Goal: Information Seeking & Learning: Learn about a topic

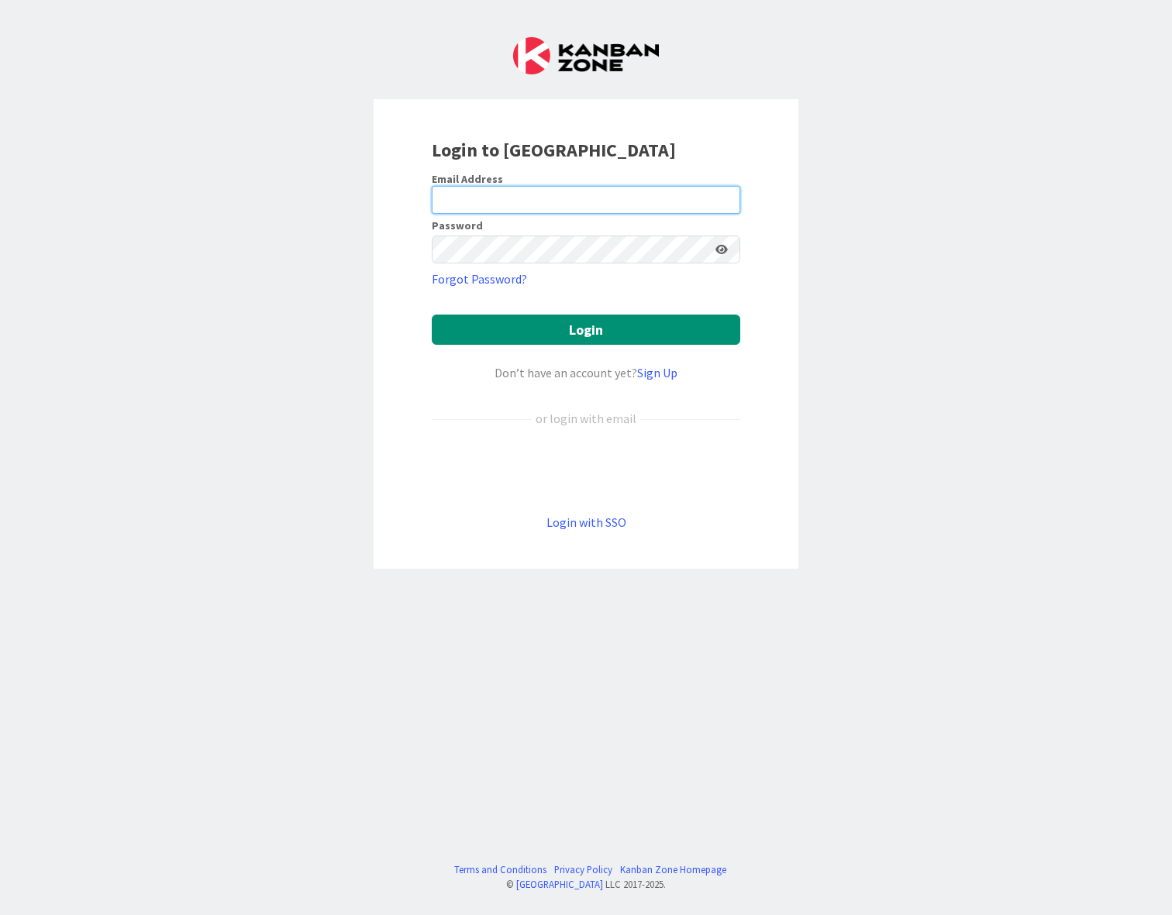
click at [479, 200] on input "email" at bounding box center [586, 200] width 308 height 28
type input "[PERSON_NAME][EMAIL_ADDRESS][PERSON_NAME][DOMAIN_NAME]"
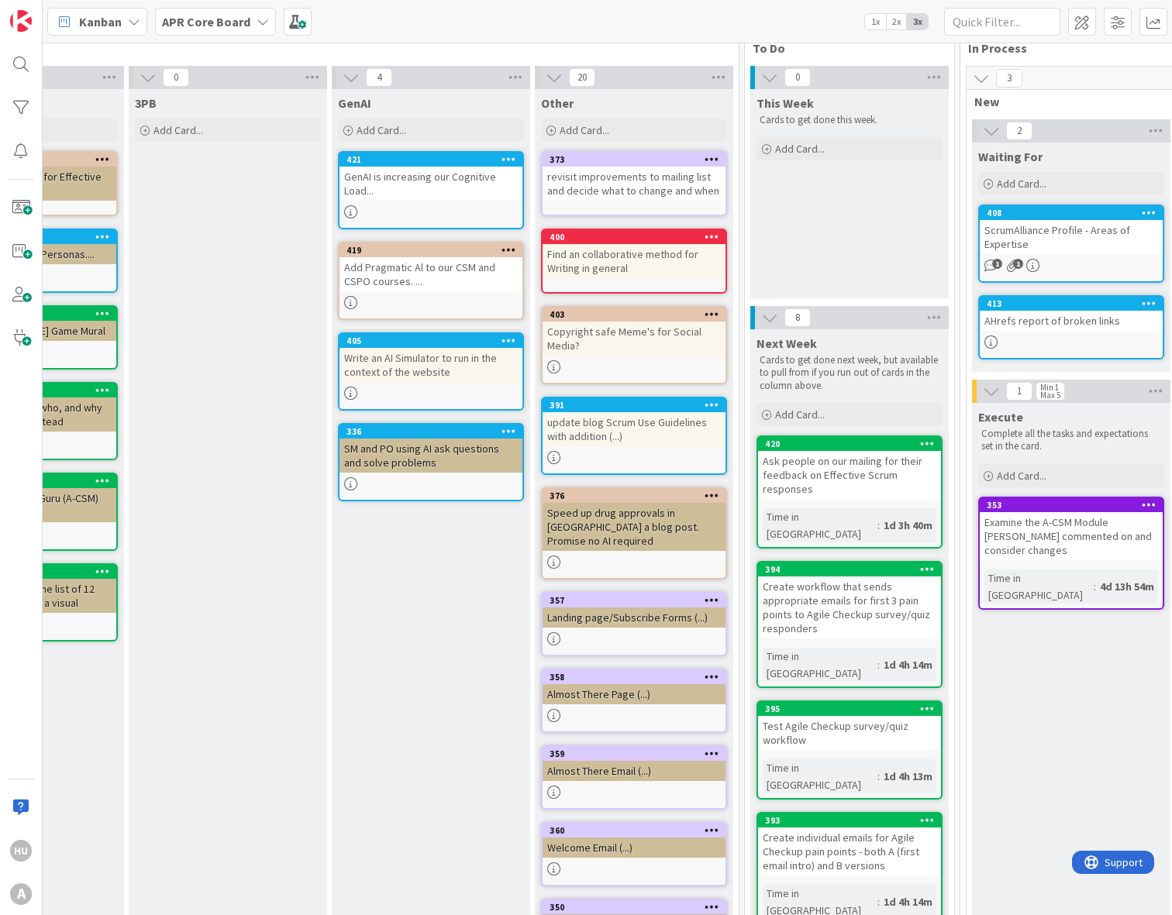
scroll to position [29, 738]
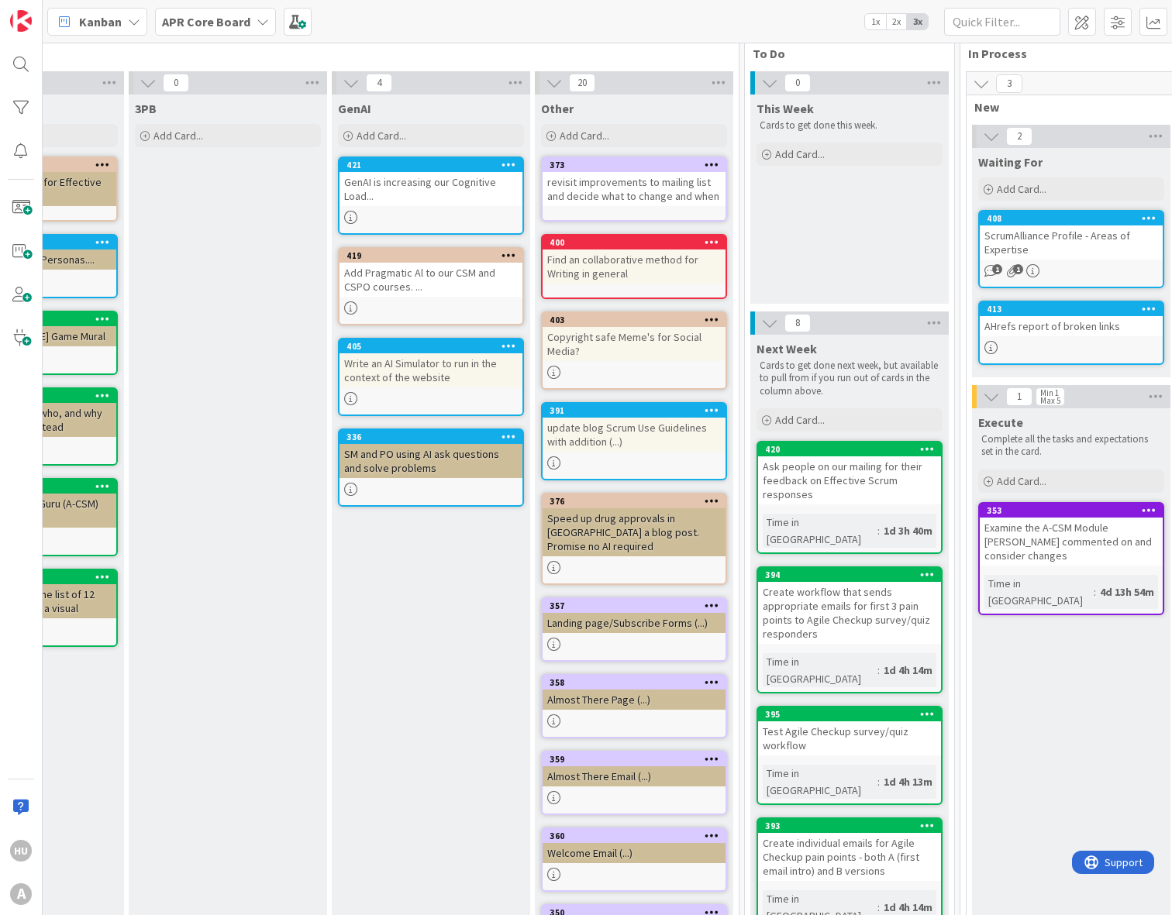
click at [614, 613] on div "Landing page/Subscribe Forms (...)" at bounding box center [633, 623] width 183 height 20
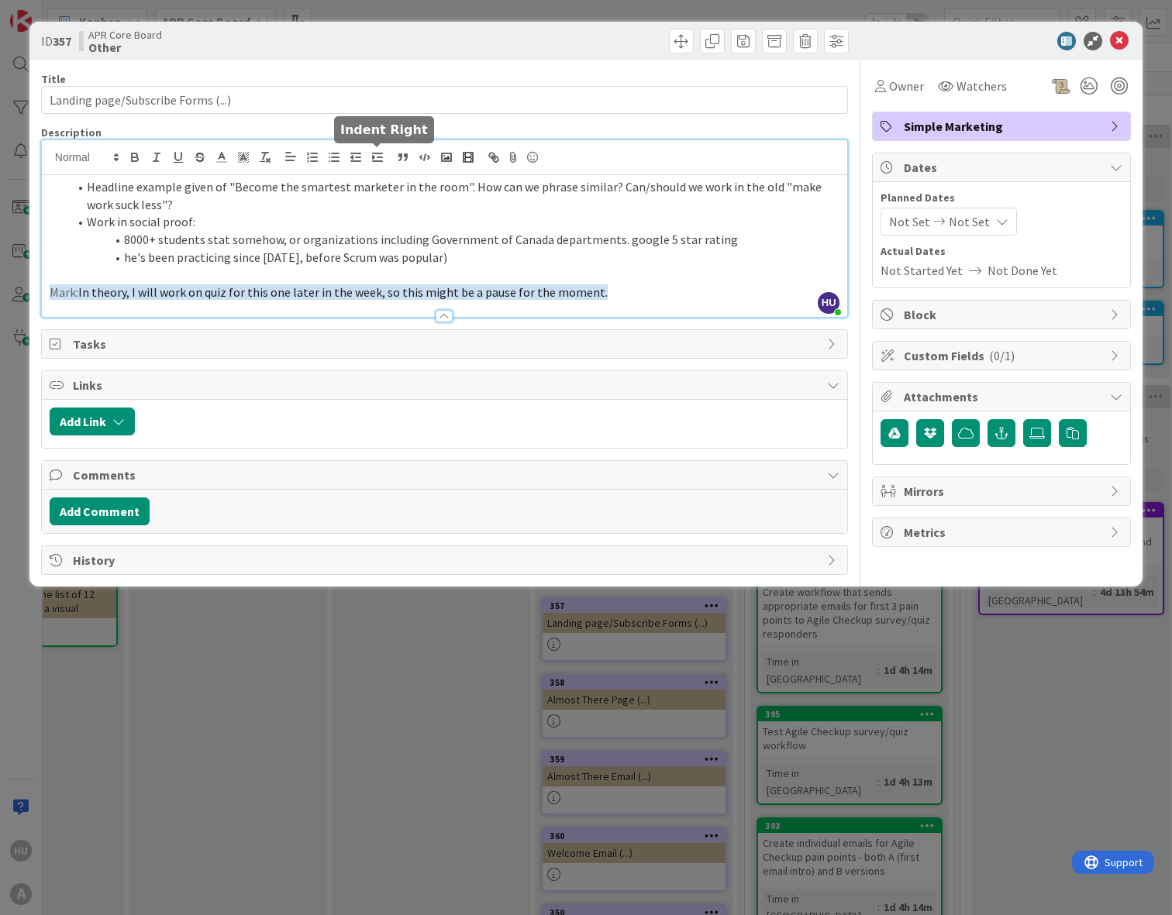
click at [380, 157] on div "HU [PERSON_NAME] just joined Headline example given of "Become the smartest mar…" at bounding box center [444, 228] width 805 height 177
click at [1121, 43] on icon at bounding box center [1119, 41] width 19 height 19
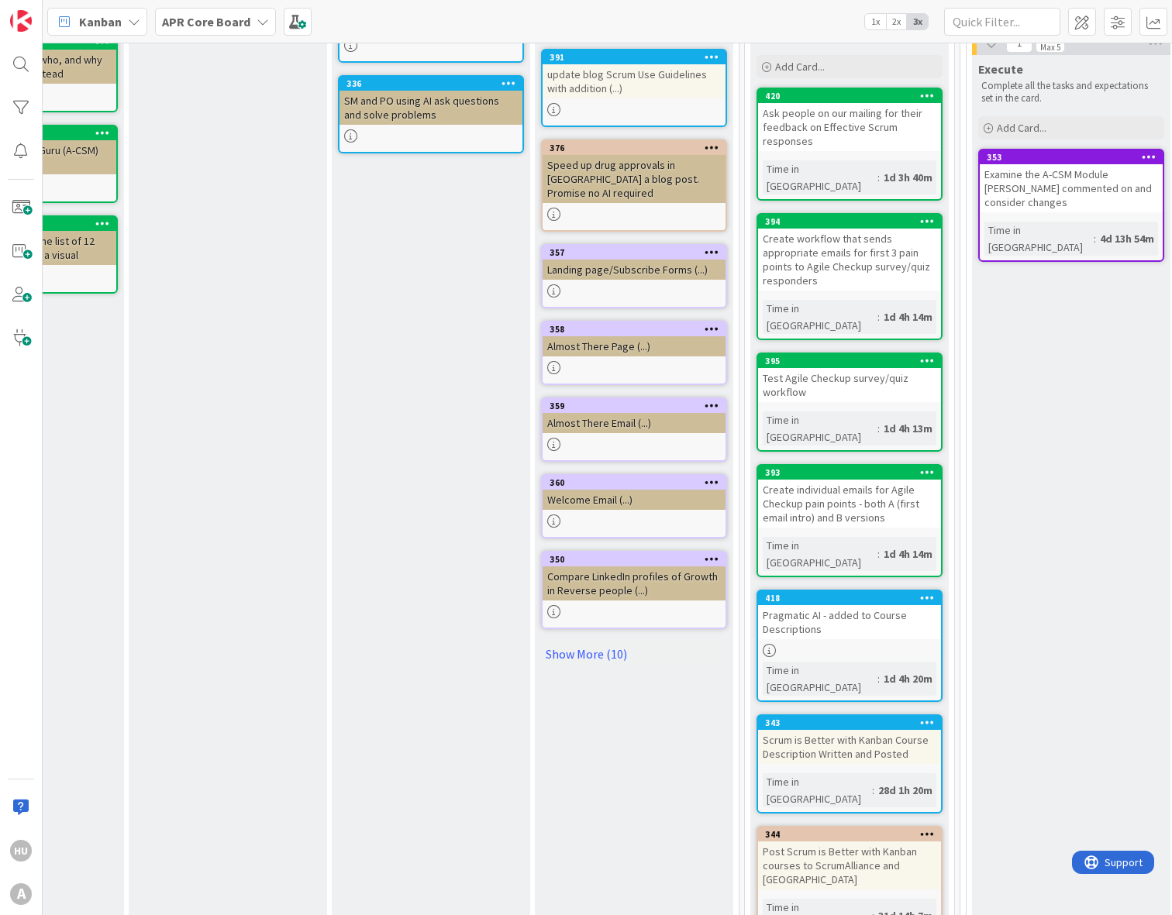
scroll to position [410, 738]
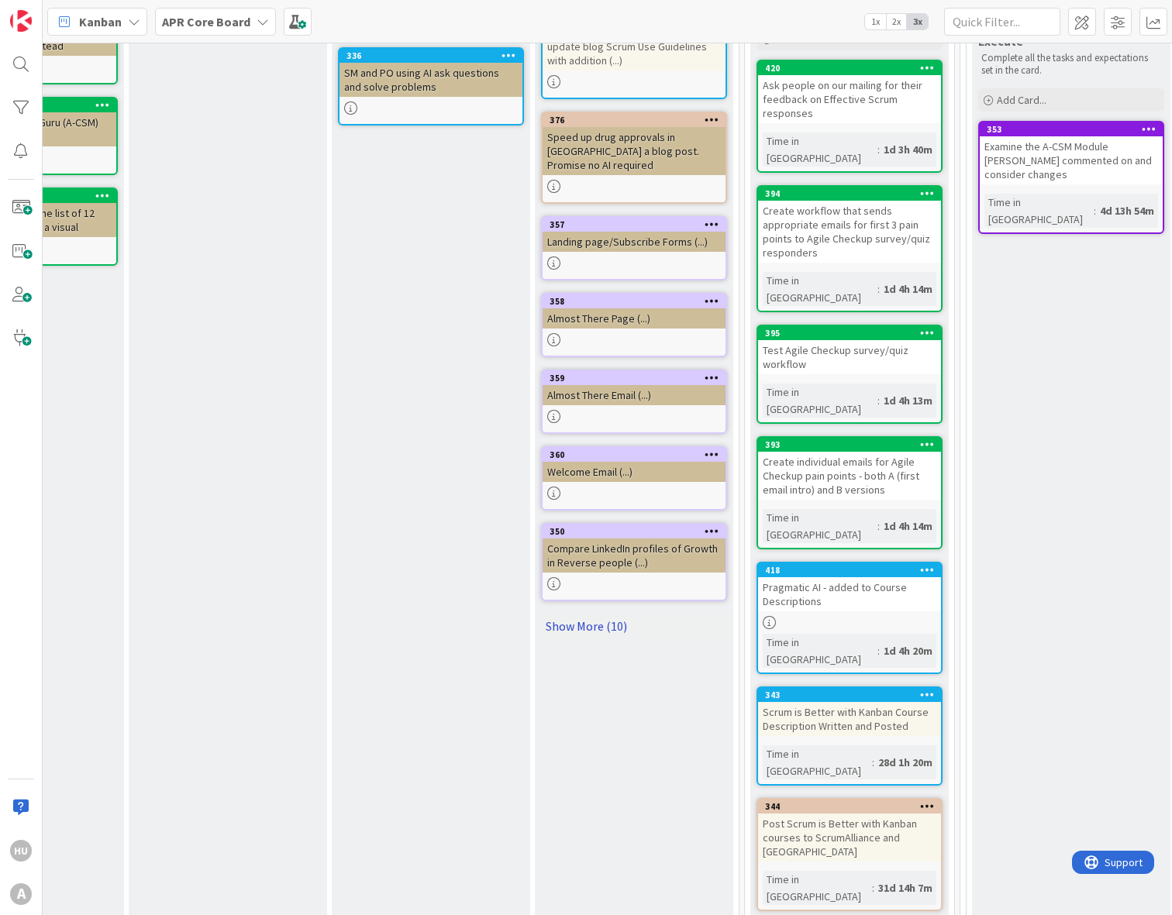
click at [595, 614] on link "Show More (10)" at bounding box center [634, 626] width 186 height 25
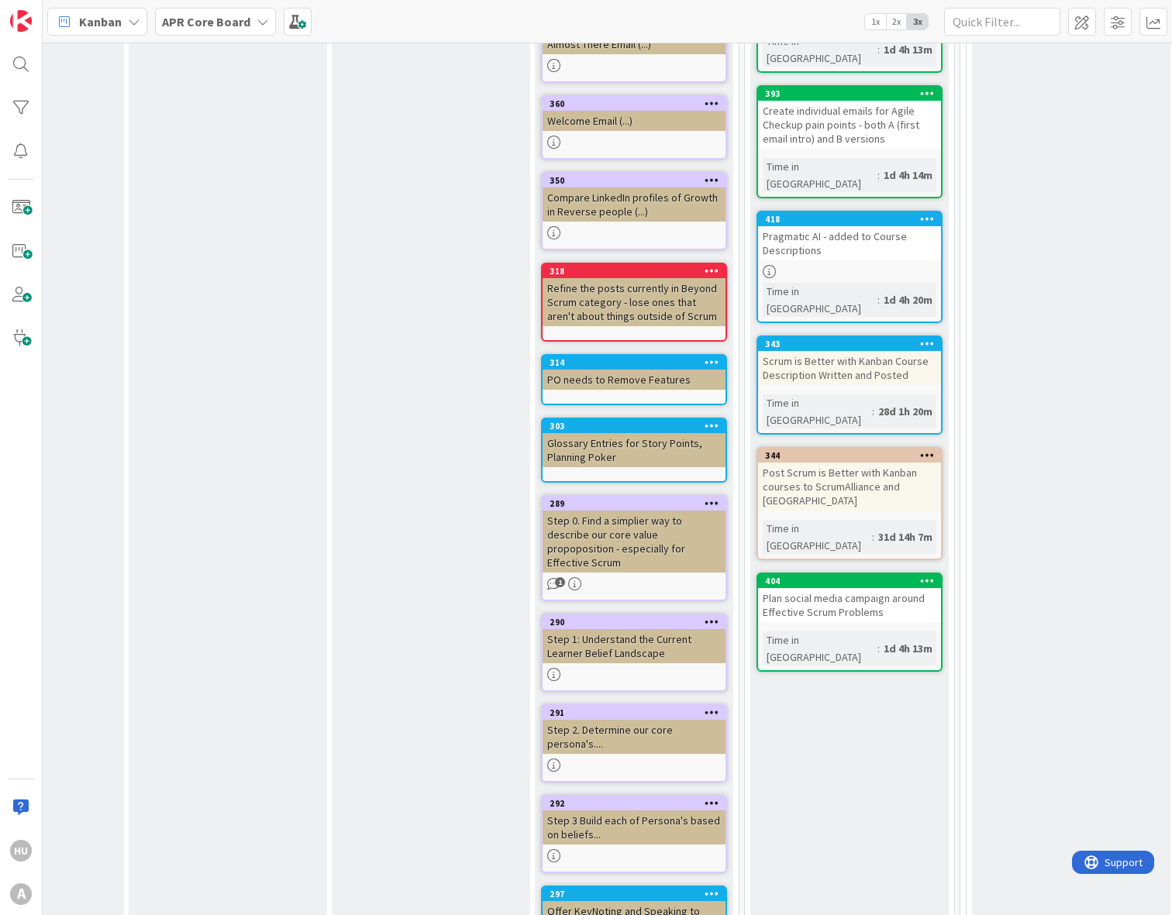
scroll to position [773, 738]
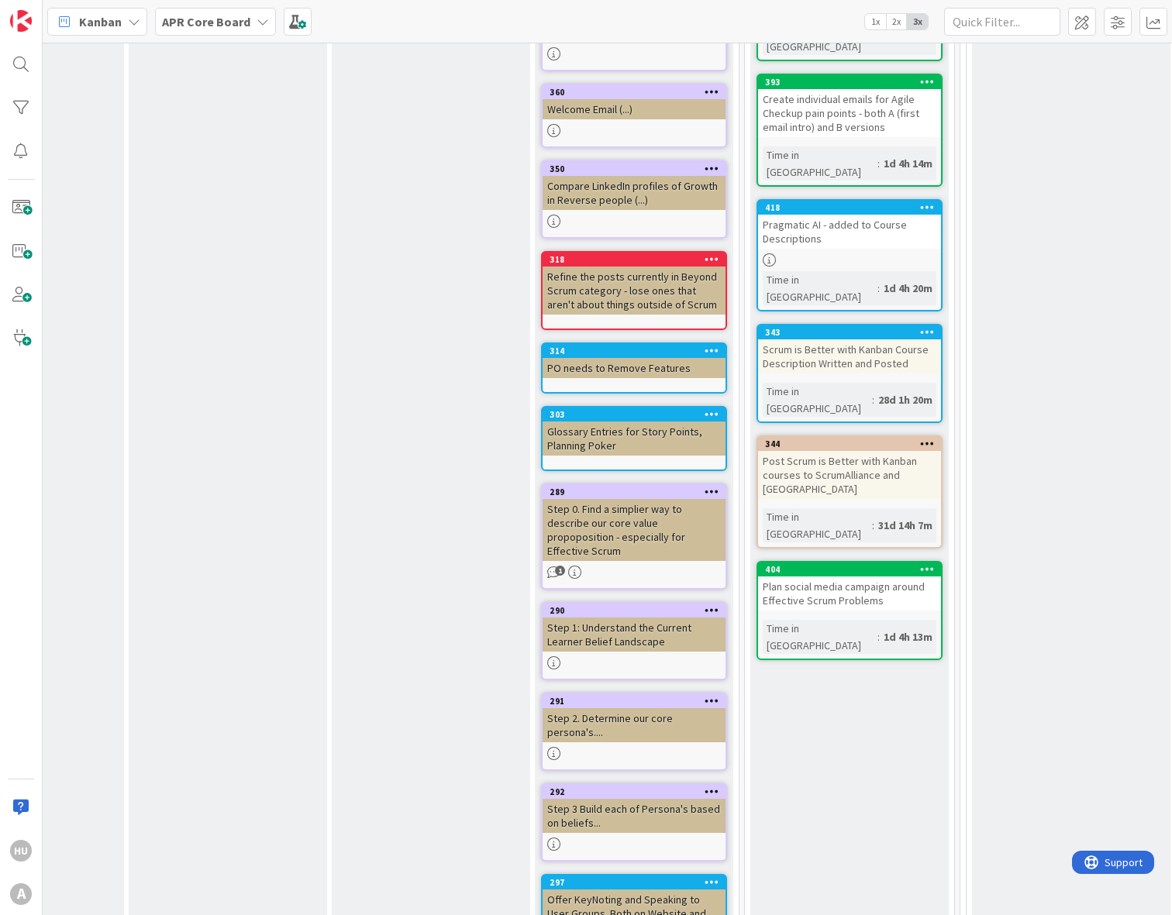
click at [618, 618] on div "Step 1: Understand the Current Learner Belief Landscape" at bounding box center [633, 635] width 183 height 34
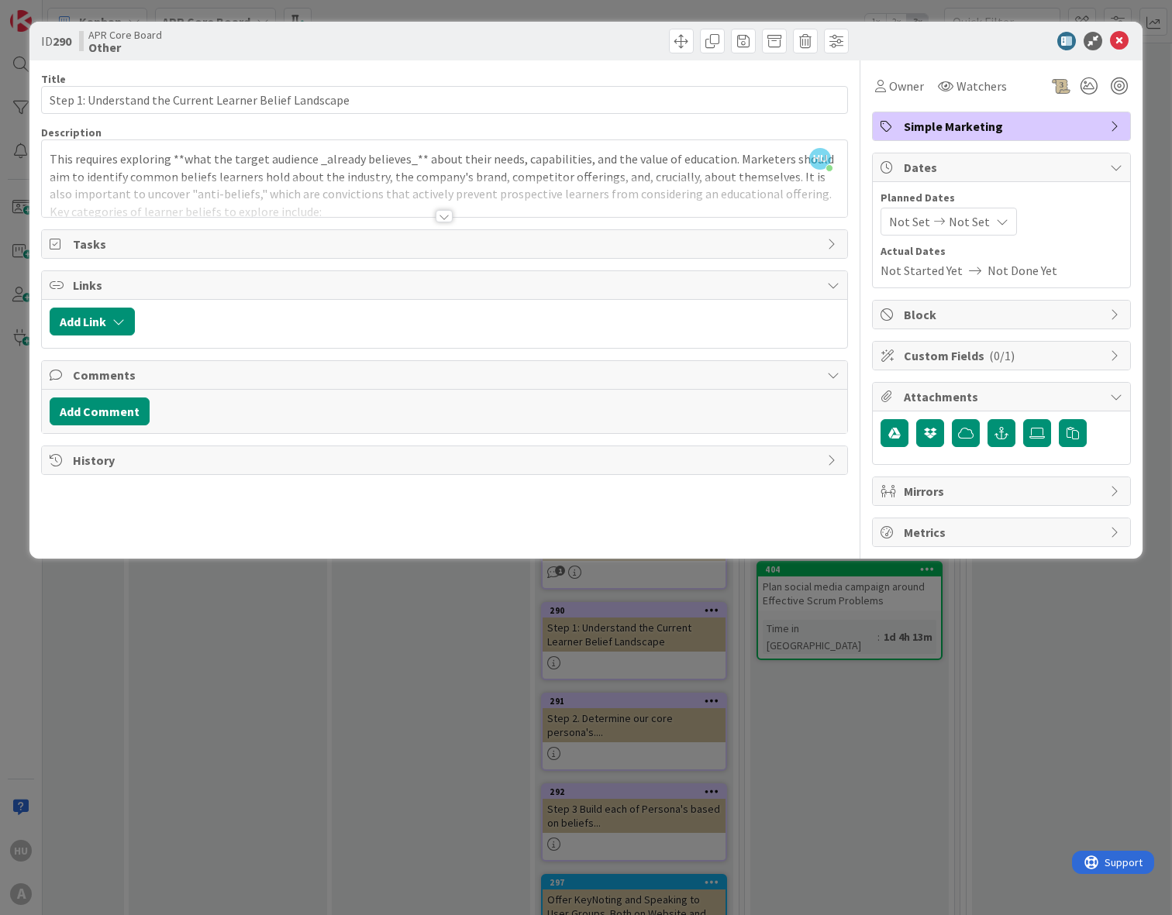
click at [449, 212] on div at bounding box center [443, 216] width 17 height 12
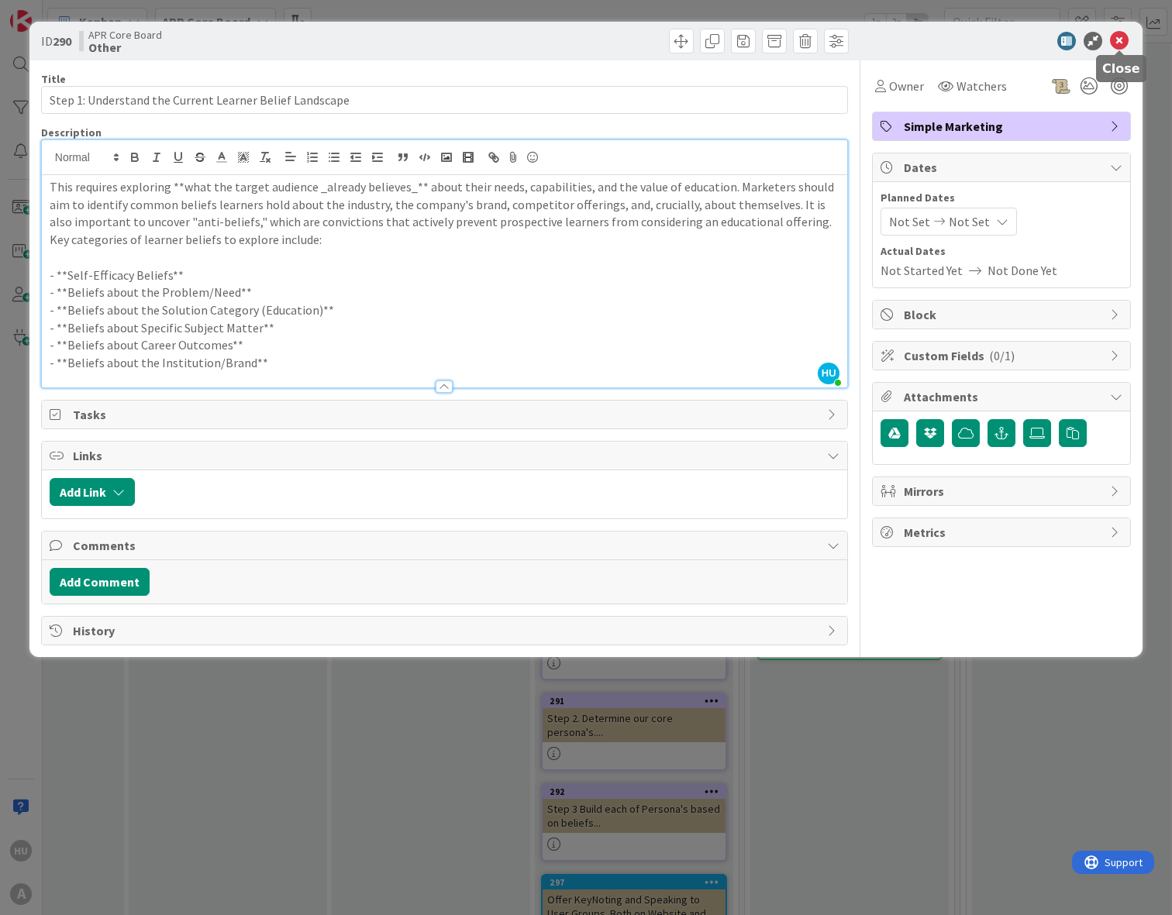
click at [1118, 42] on icon at bounding box center [1119, 41] width 19 height 19
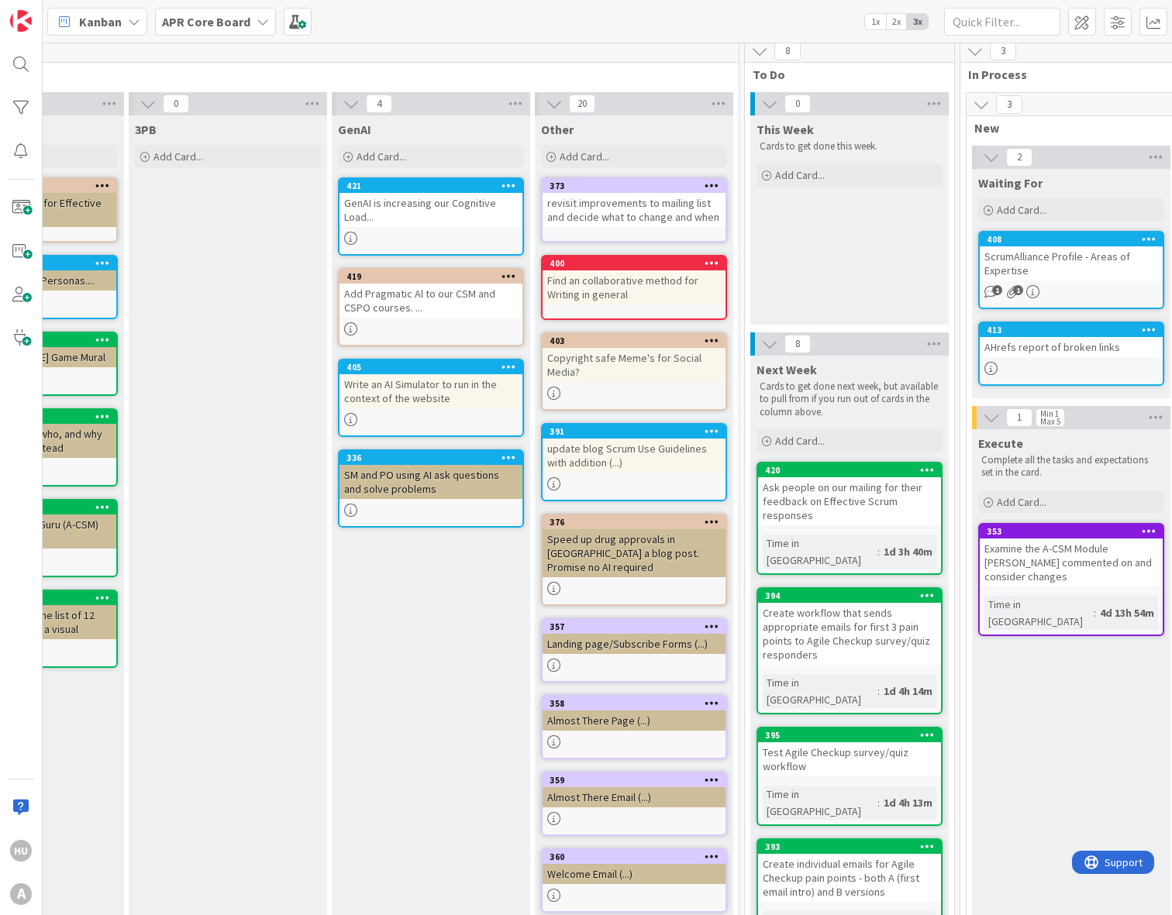
scroll to position [0, 738]
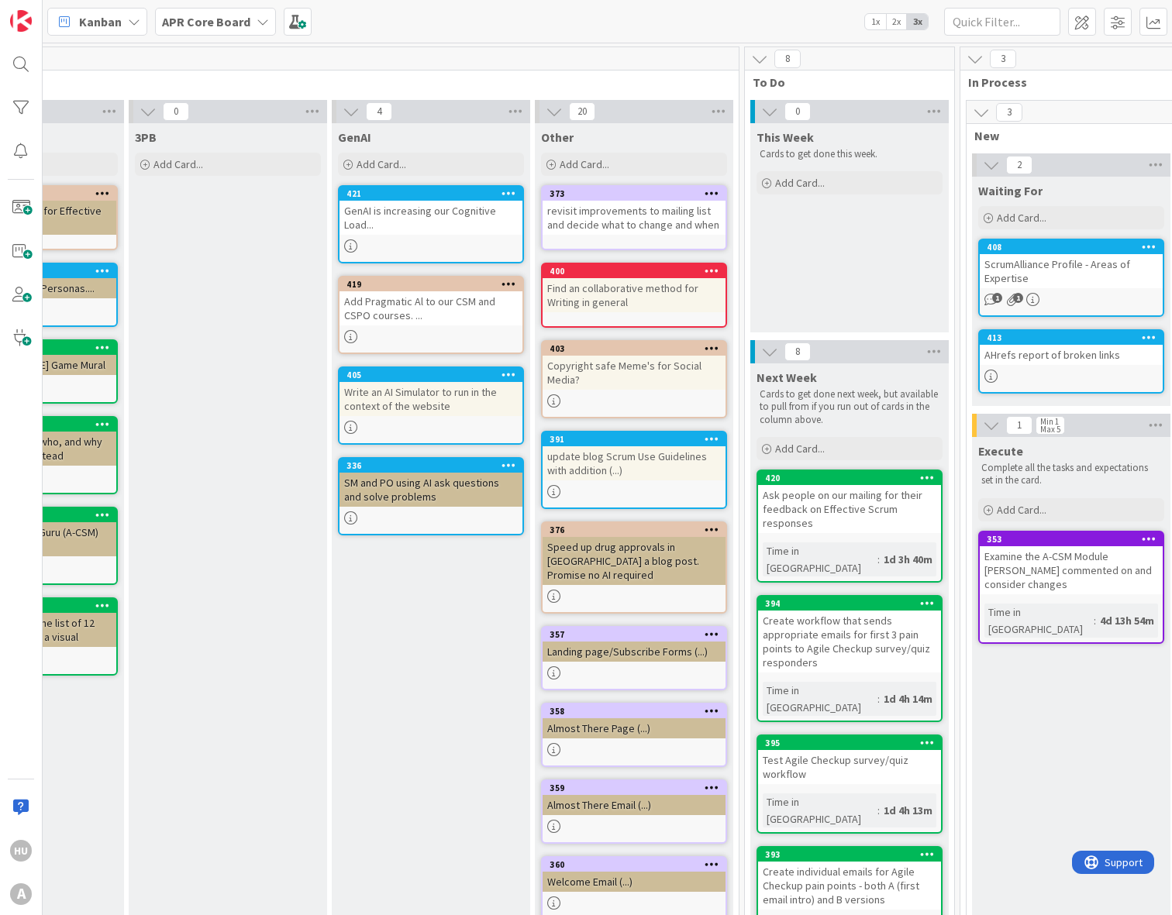
click at [618, 185] on div "373 revisit improvements to mailing list and decide what to change and when" at bounding box center [634, 217] width 186 height 65
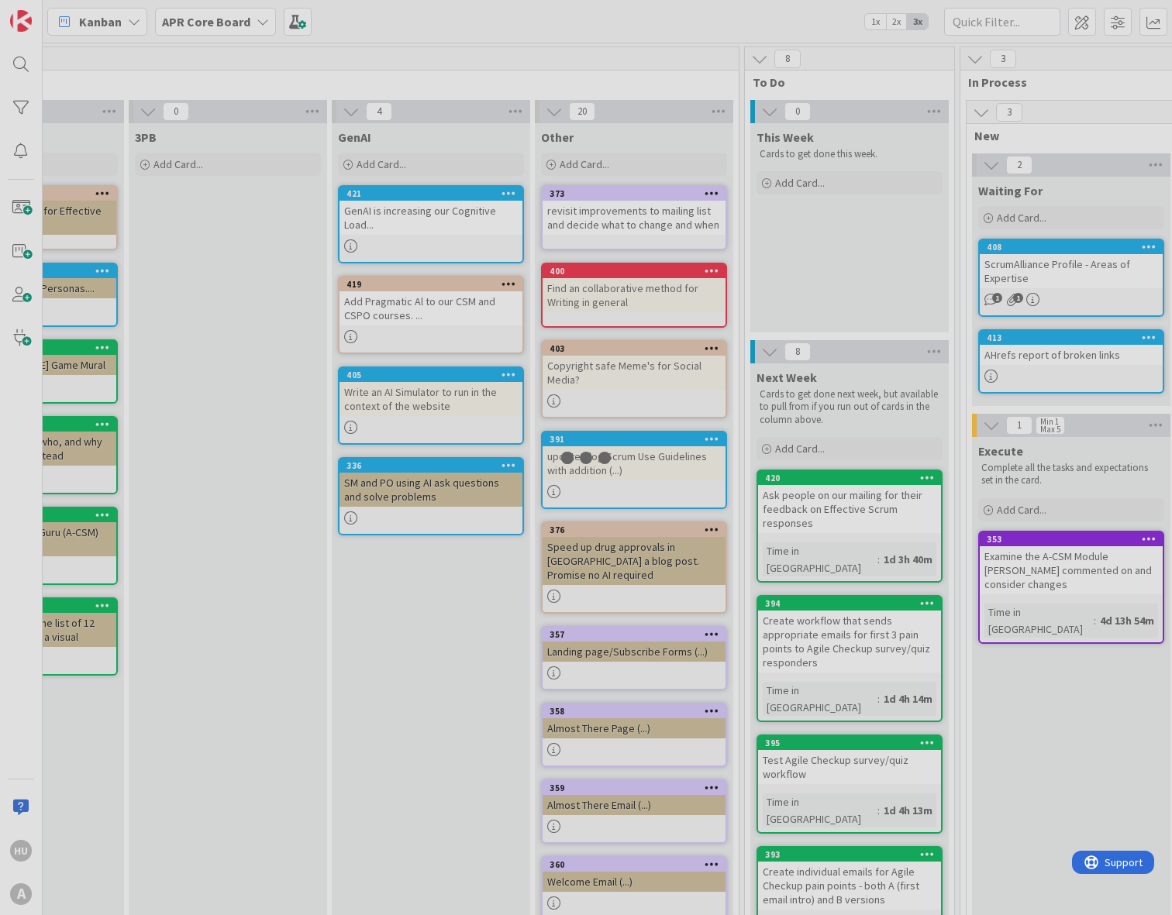
click at [618, 185] on div "1 Postponed Add Card... 354 Dropbox replace with Sync? 1 4 Backlog Cards that a…" at bounding box center [607, 479] width 1129 height 872
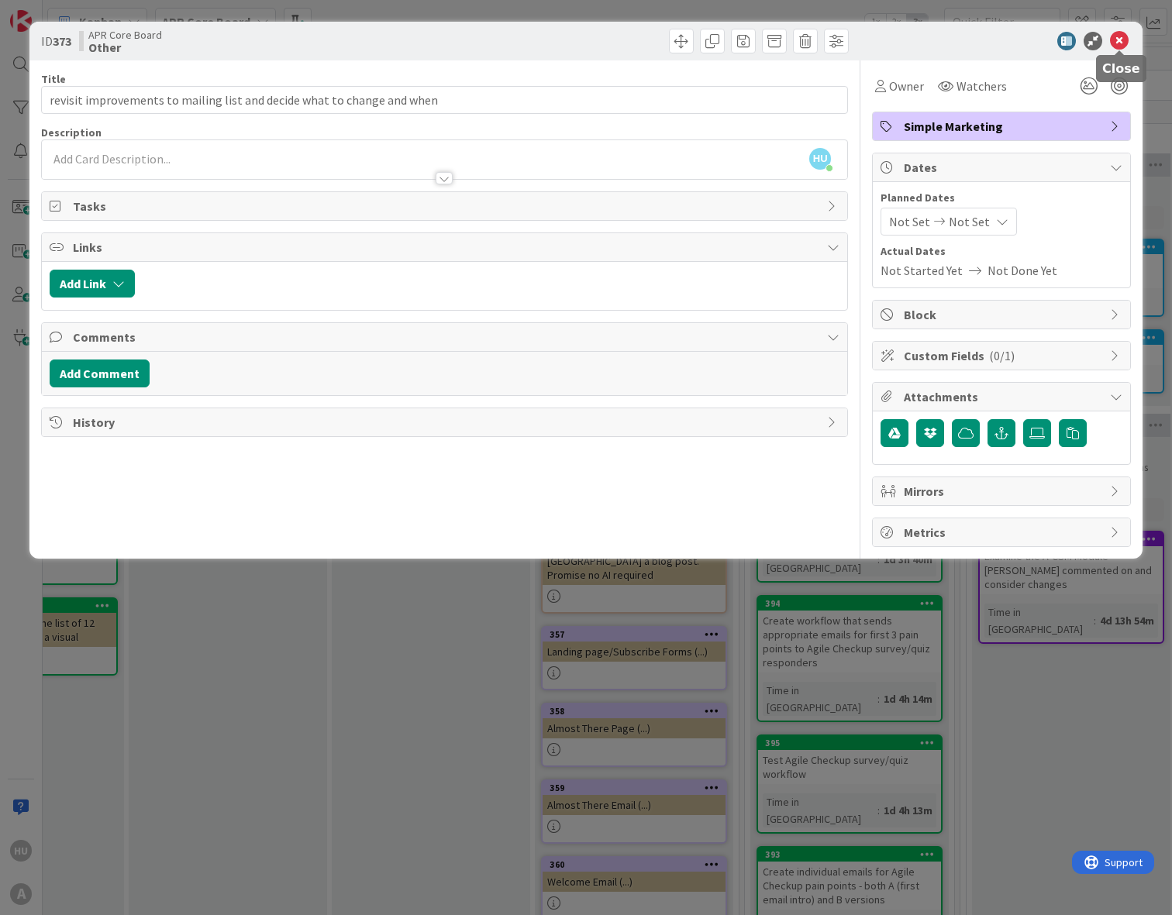
click at [1125, 40] on icon at bounding box center [1119, 41] width 19 height 19
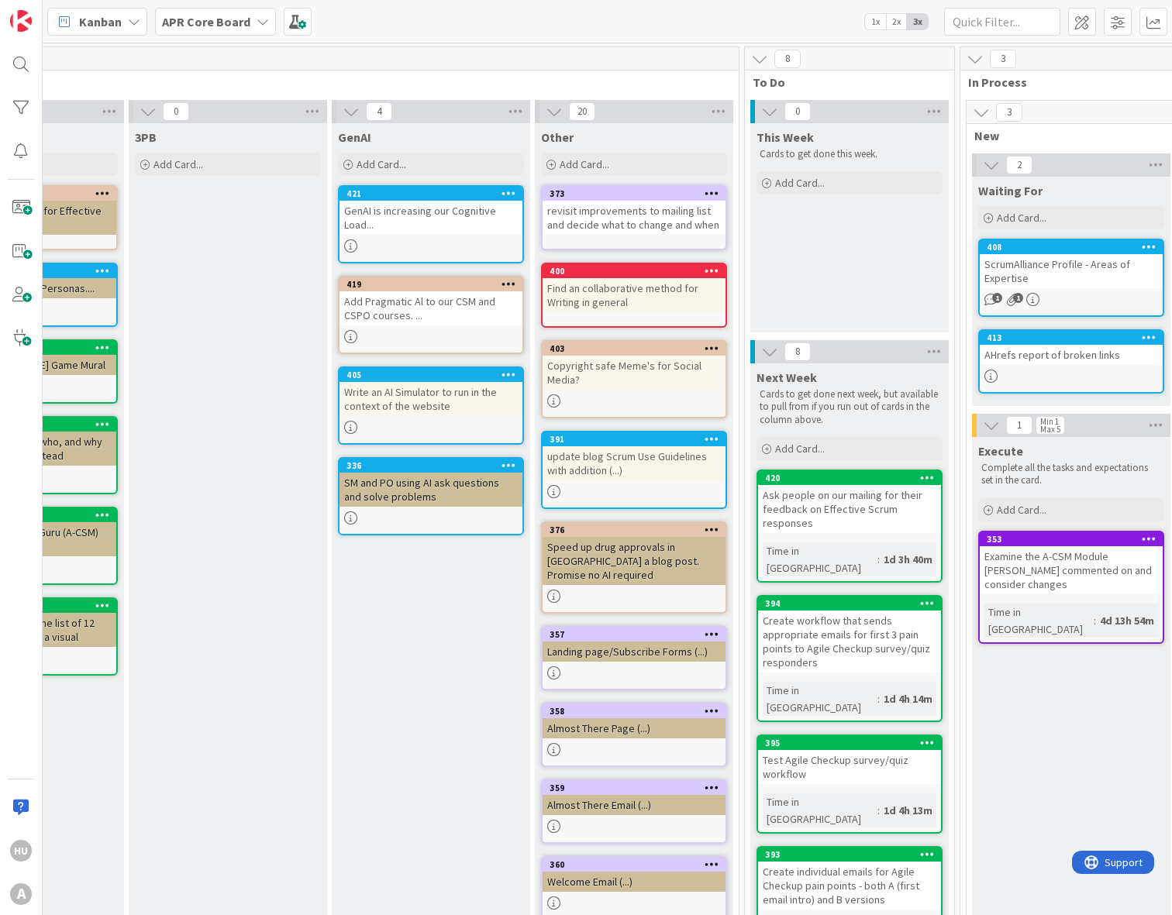
click at [610, 642] on div "Landing page/Subscribe Forms (...)" at bounding box center [633, 652] width 183 height 20
click at [610, 634] on div "1 Postponed Add Card... 354 Dropbox replace with Sync? 1 4 Backlog Cards that a…" at bounding box center [607, 479] width 1129 height 872
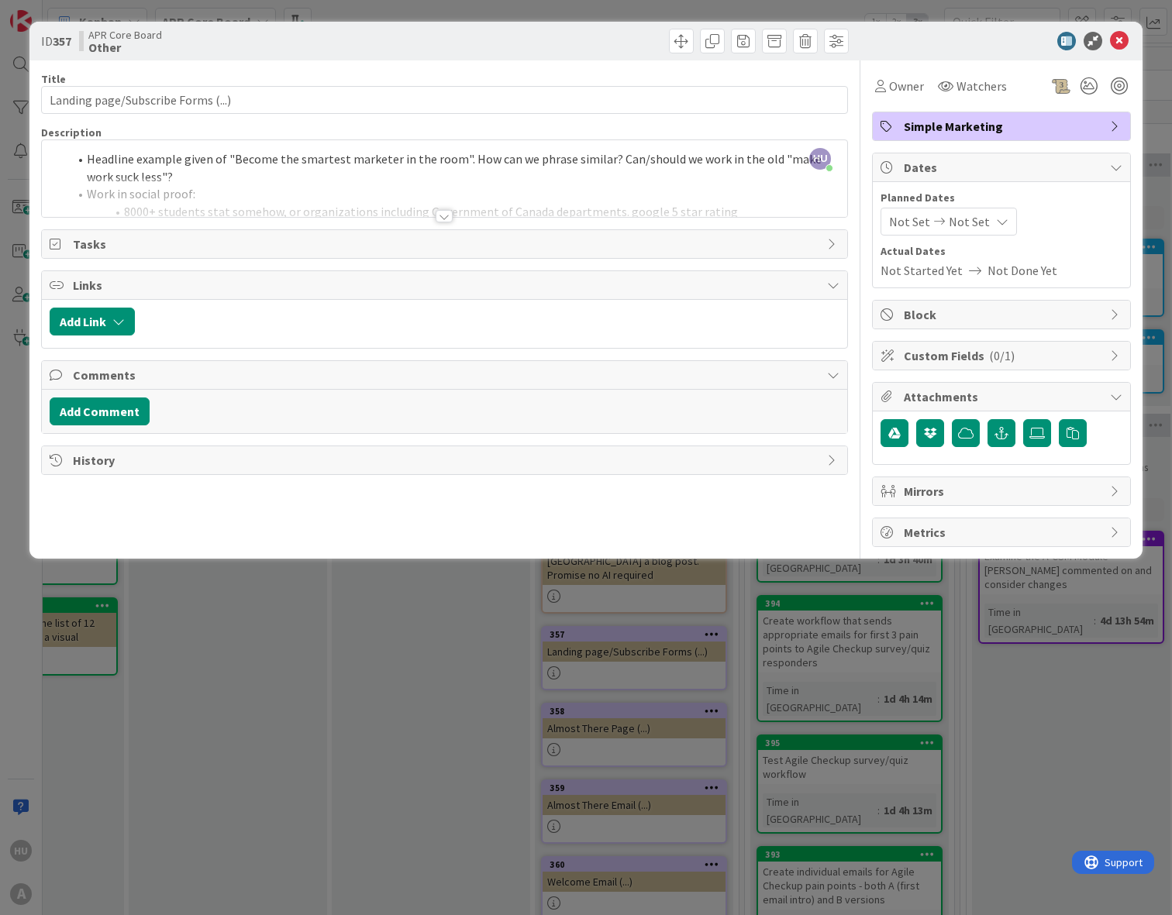
click at [268, 472] on div "History" at bounding box center [444, 460] width 805 height 28
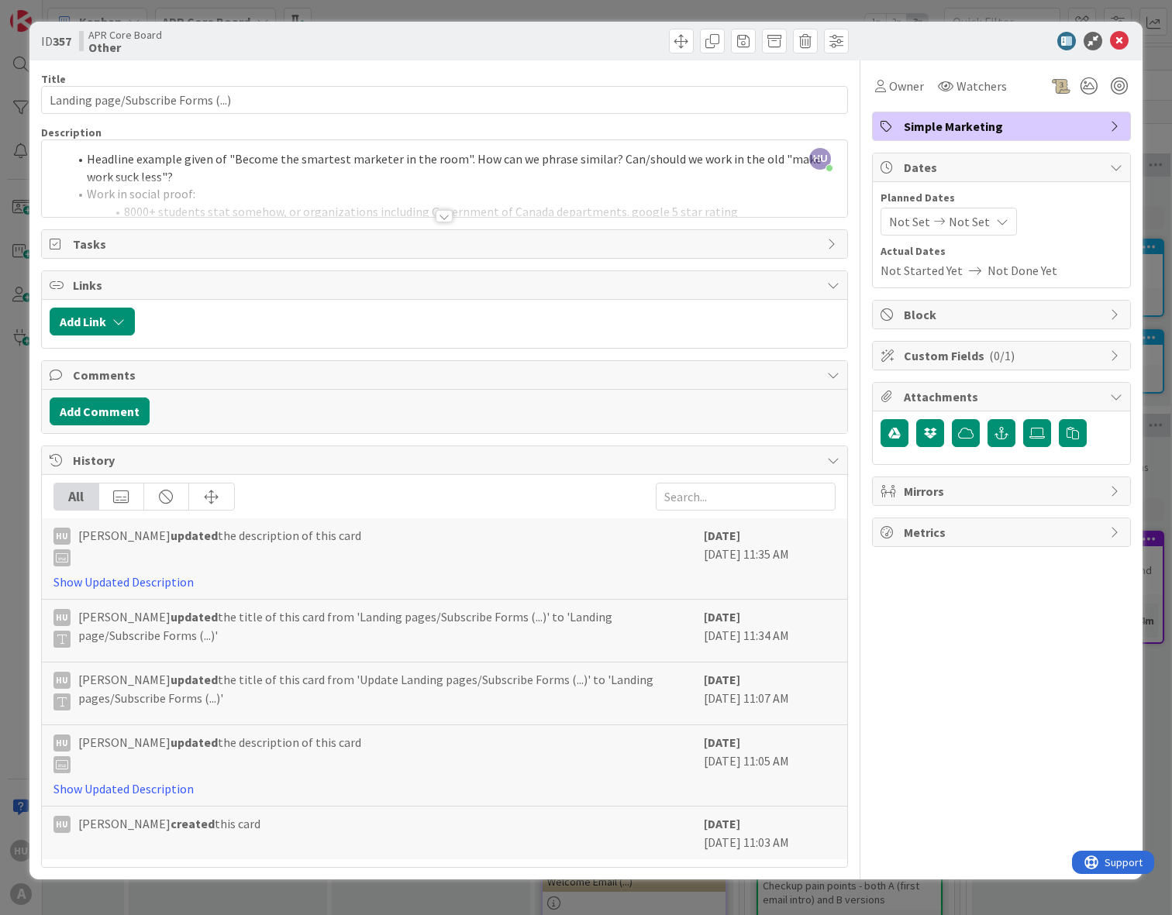
click at [444, 216] on div at bounding box center [443, 216] width 17 height 12
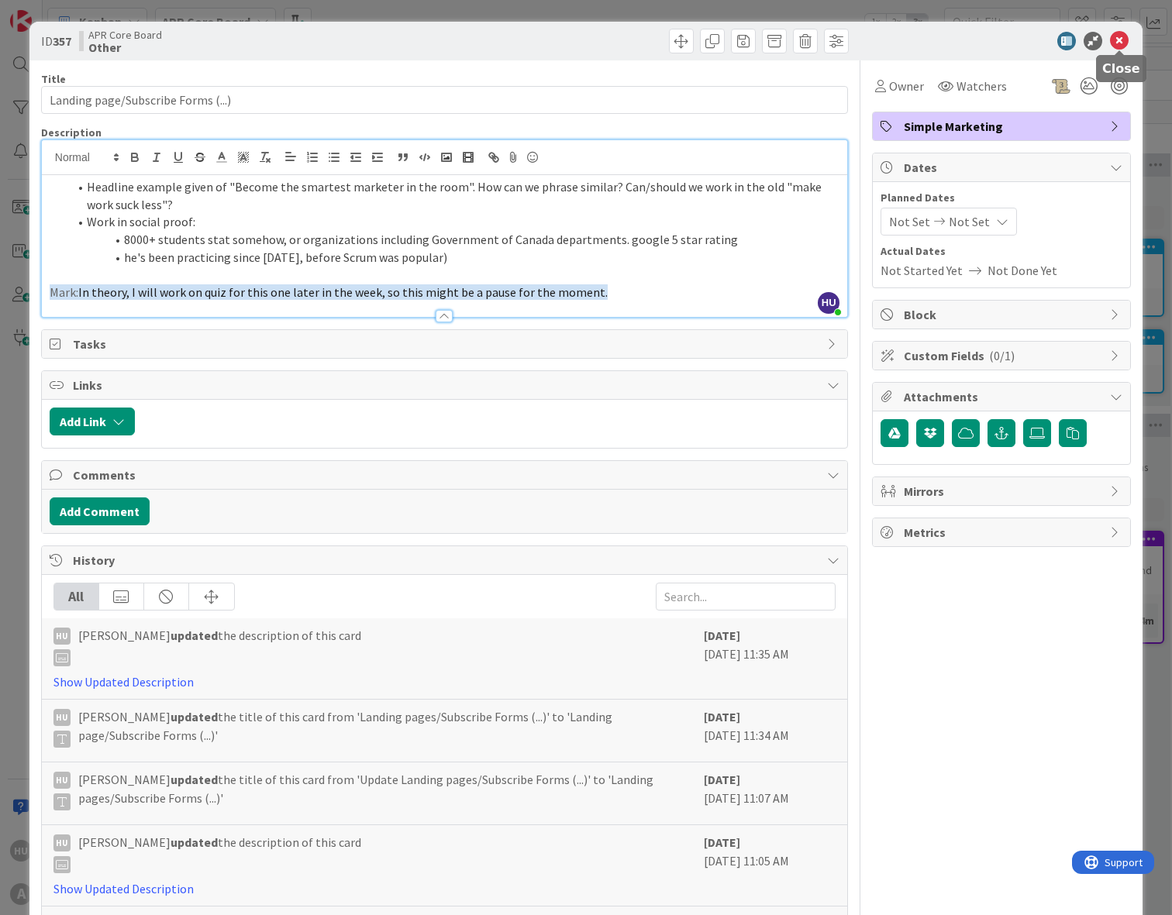
click at [1113, 41] on icon at bounding box center [1119, 41] width 19 height 19
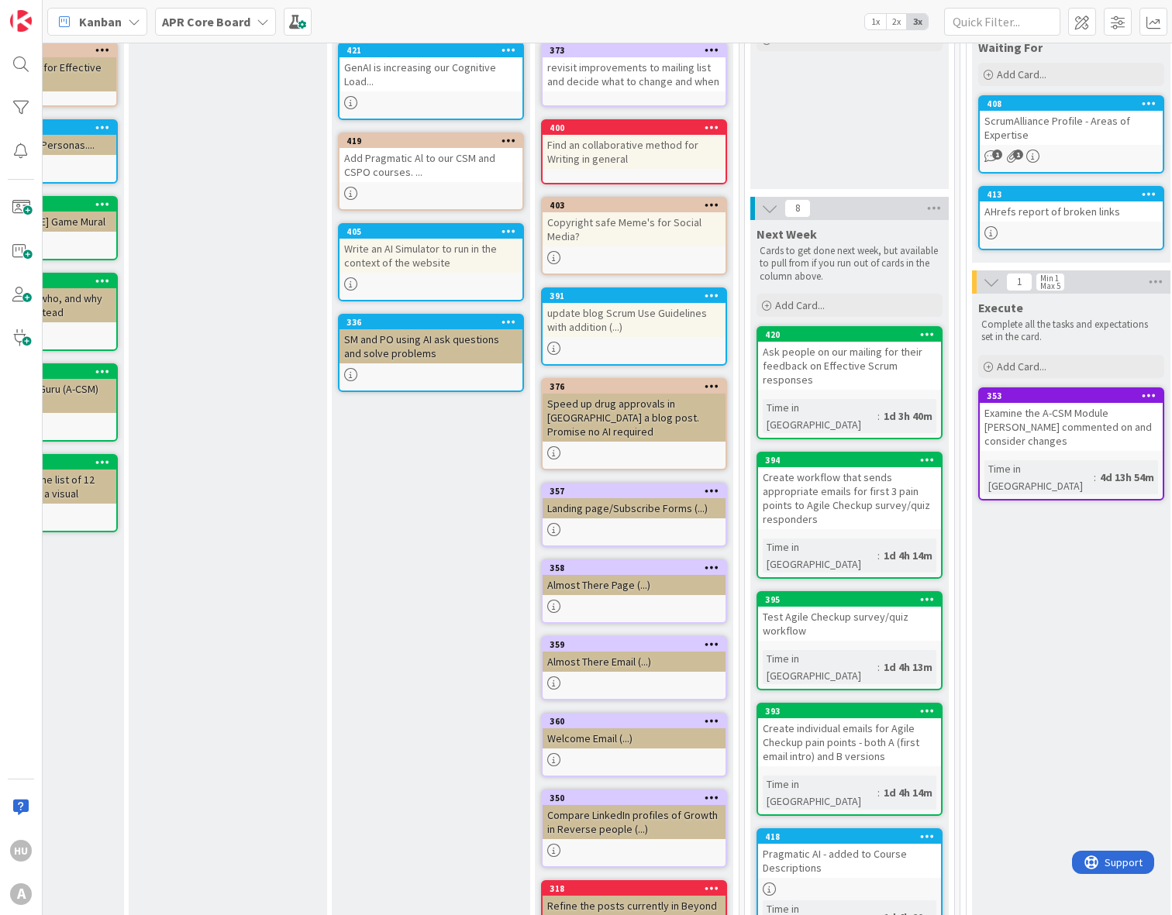
scroll to position [161, 738]
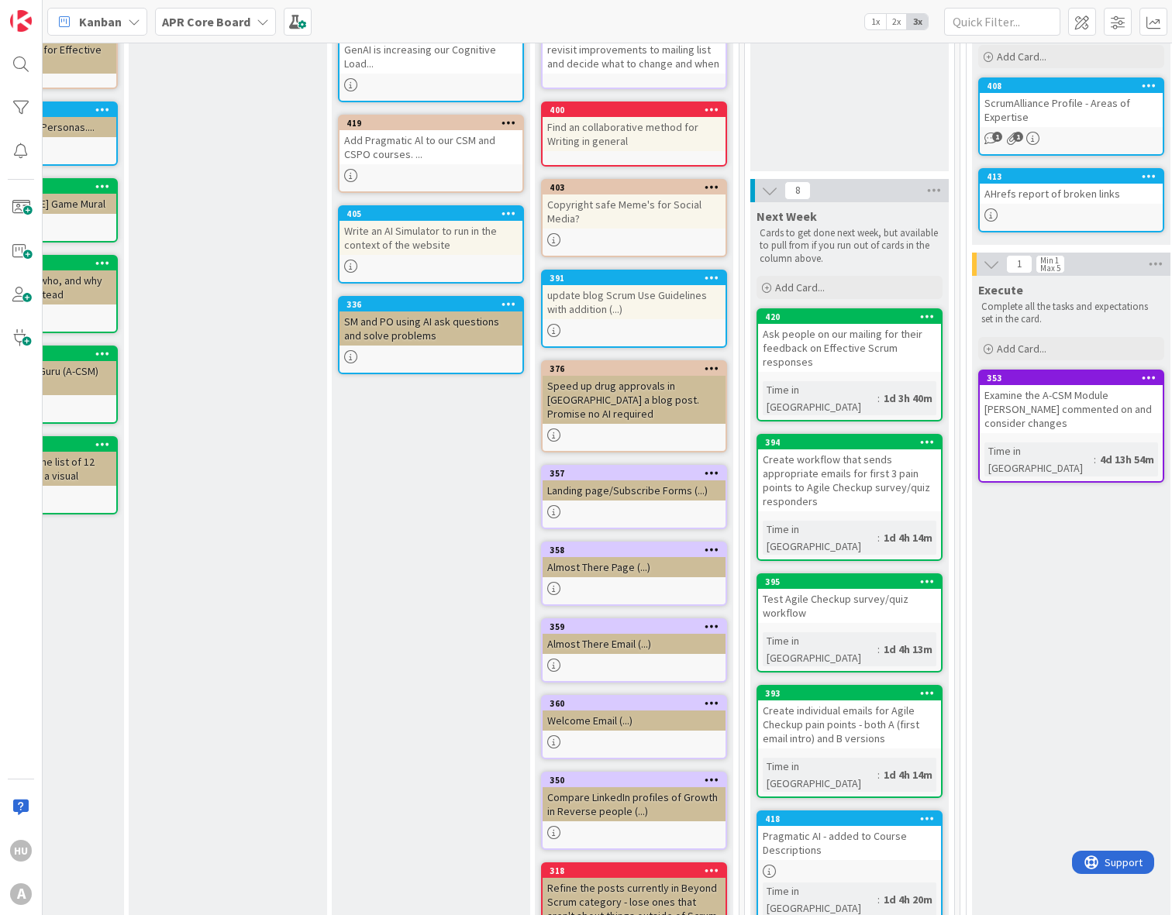
click at [578, 711] on div "Welcome Email (...)" at bounding box center [633, 721] width 183 height 20
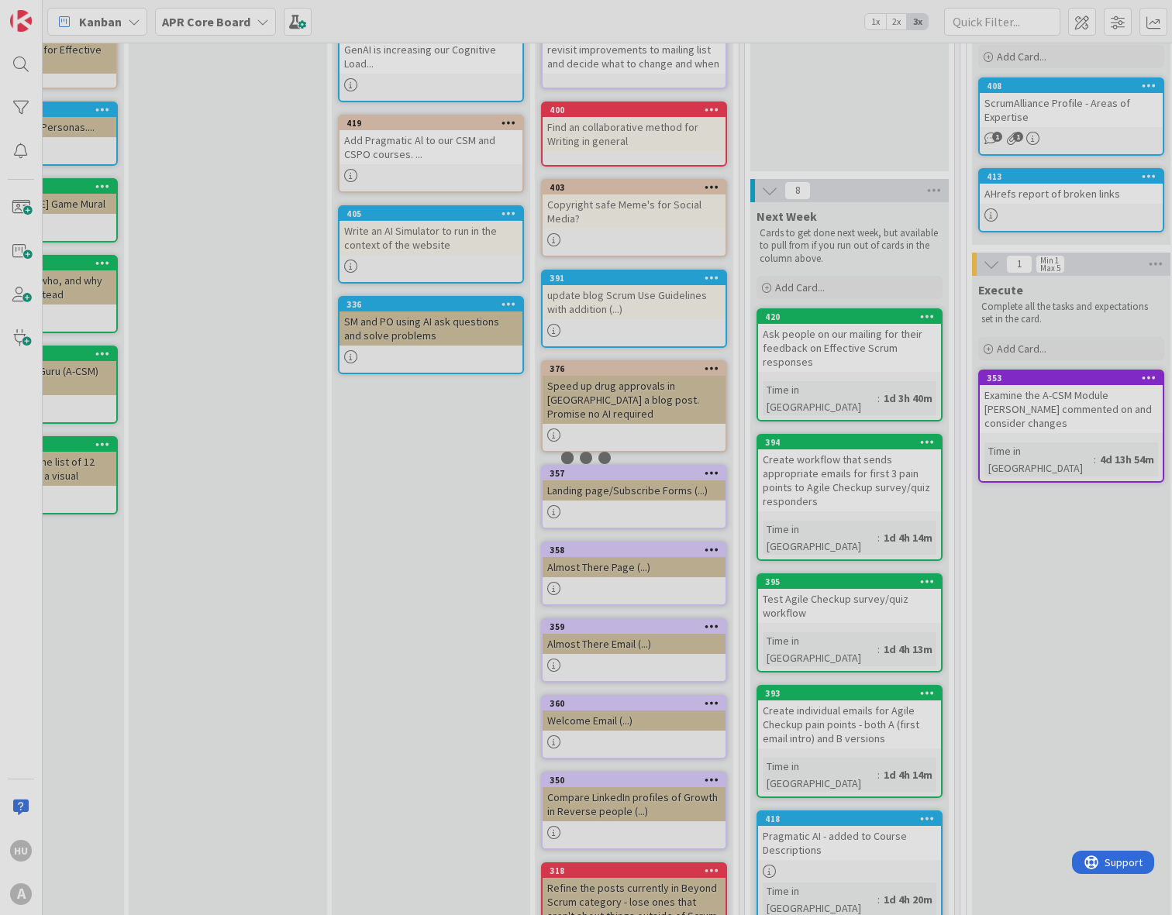
click at [578, 703] on div at bounding box center [586, 457] width 1172 height 915
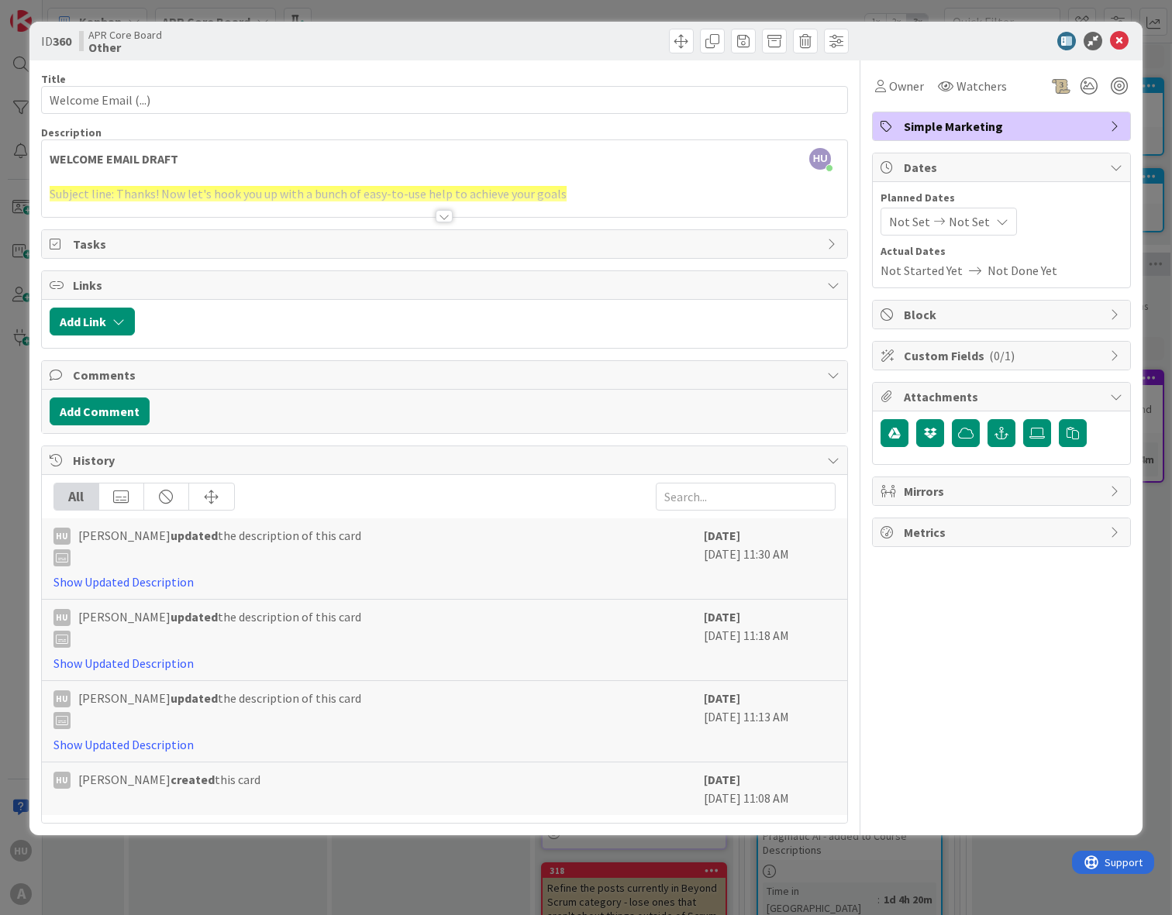
click at [442, 215] on div at bounding box center [443, 216] width 17 height 12
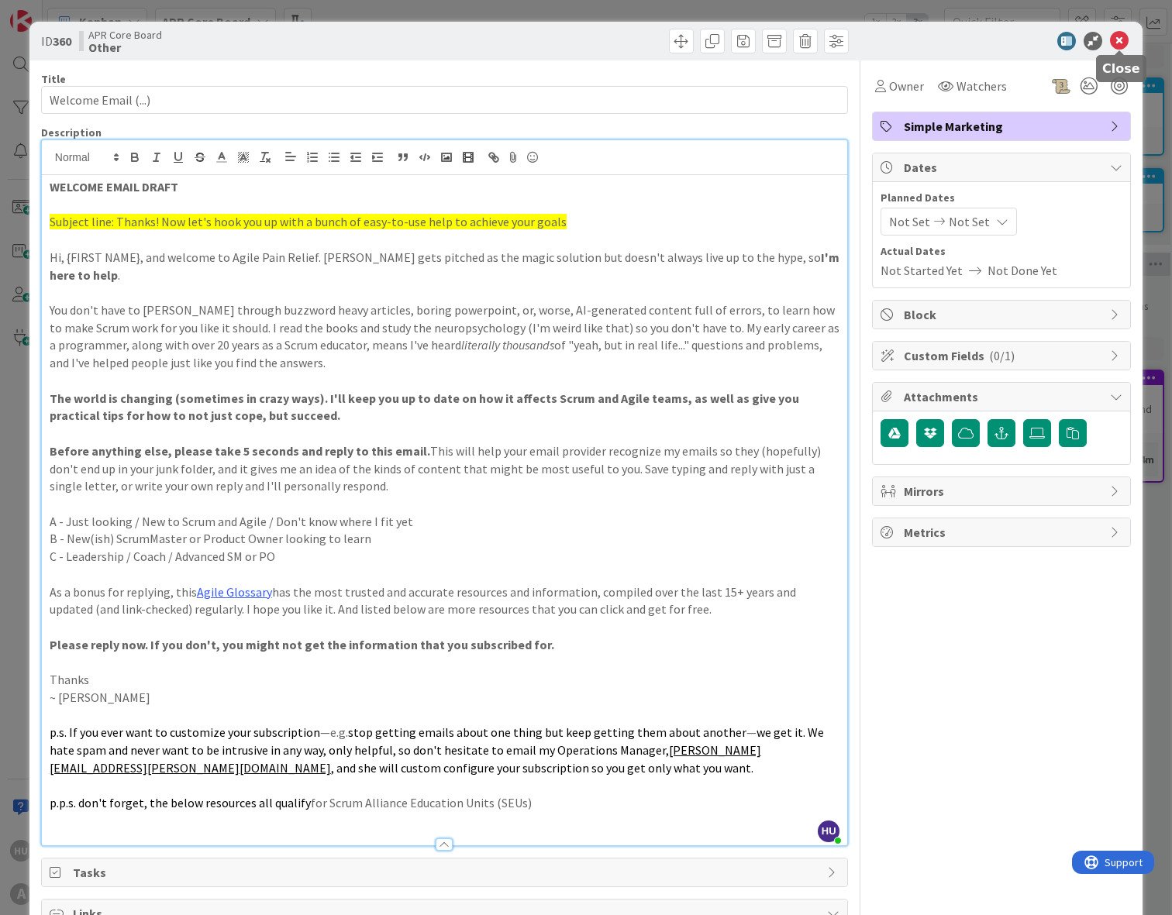
click at [1116, 43] on icon at bounding box center [1119, 41] width 19 height 19
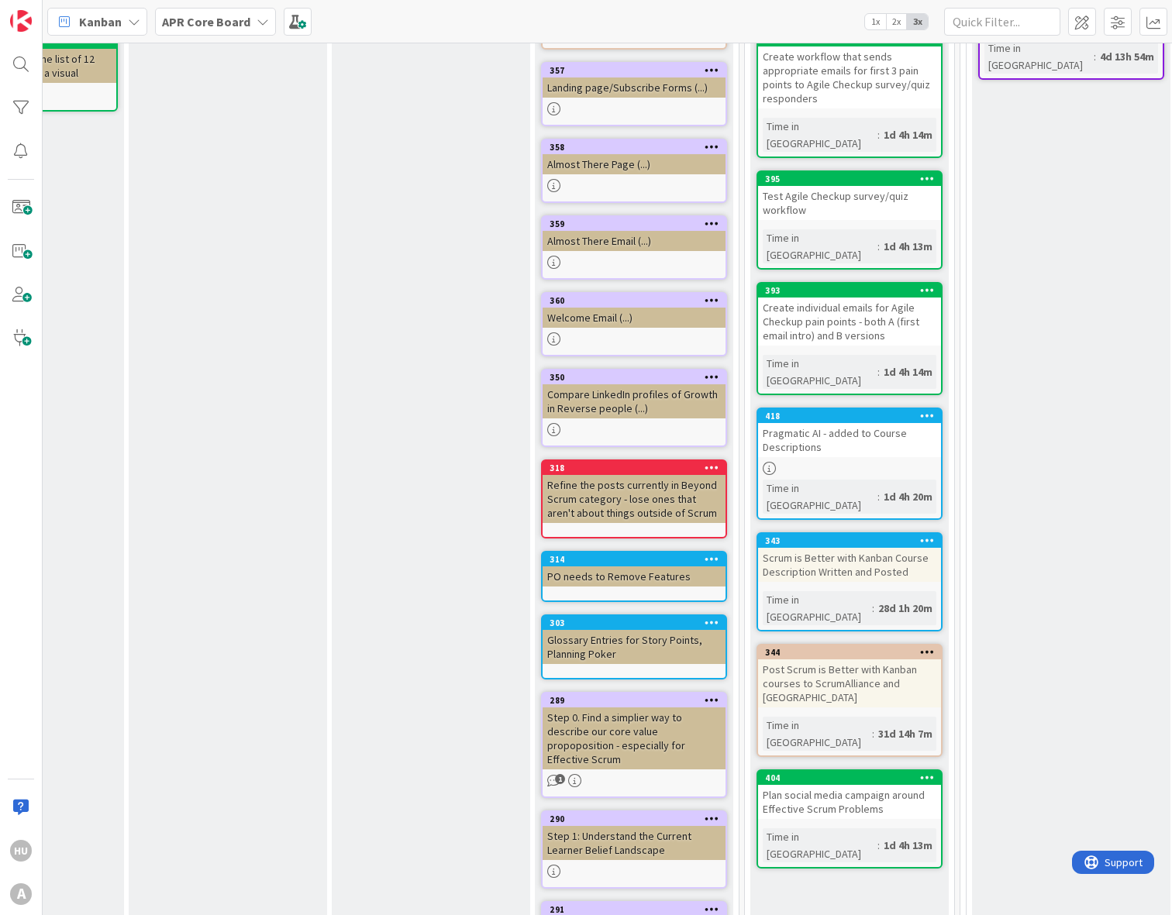
scroll to position [573, 738]
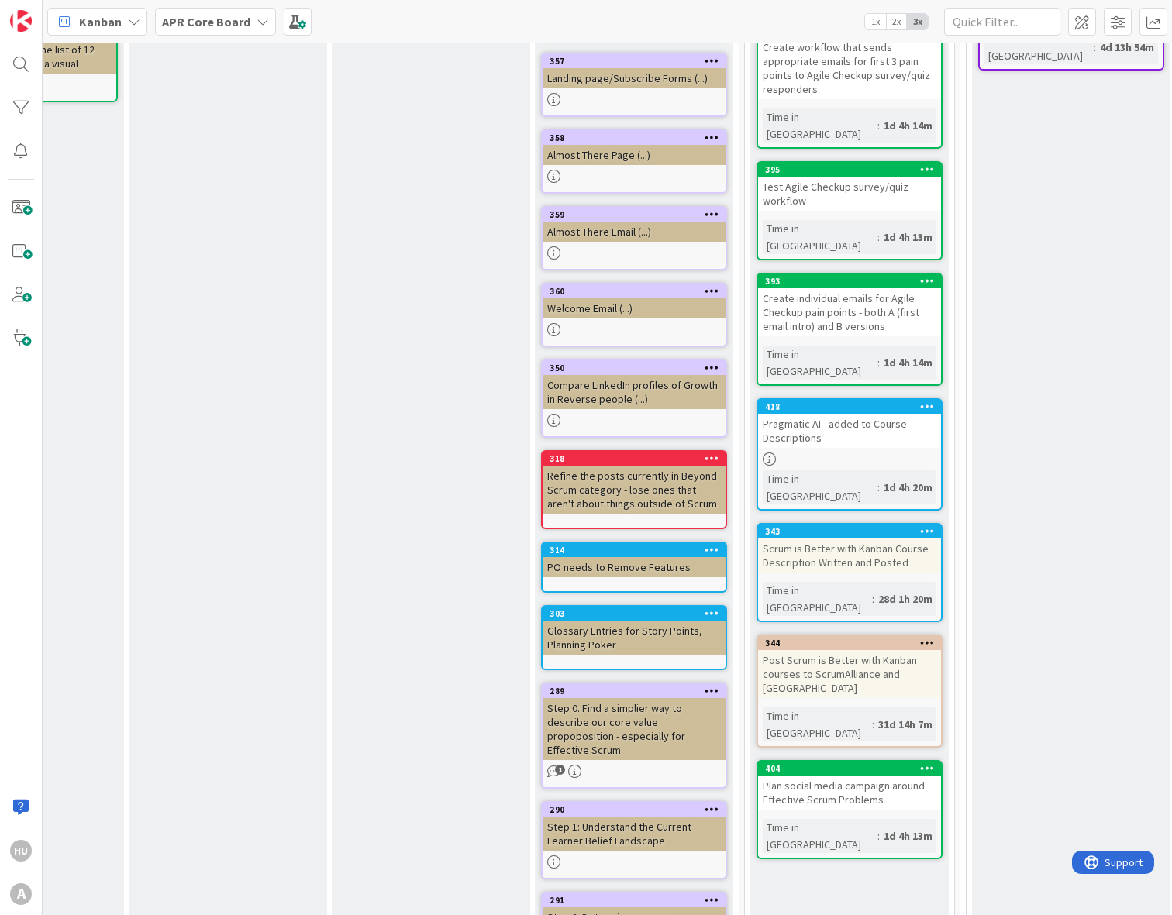
click at [614, 380] on div "Compare LinkedIn profiles of Growth in Reverse people (...)" at bounding box center [633, 392] width 183 height 34
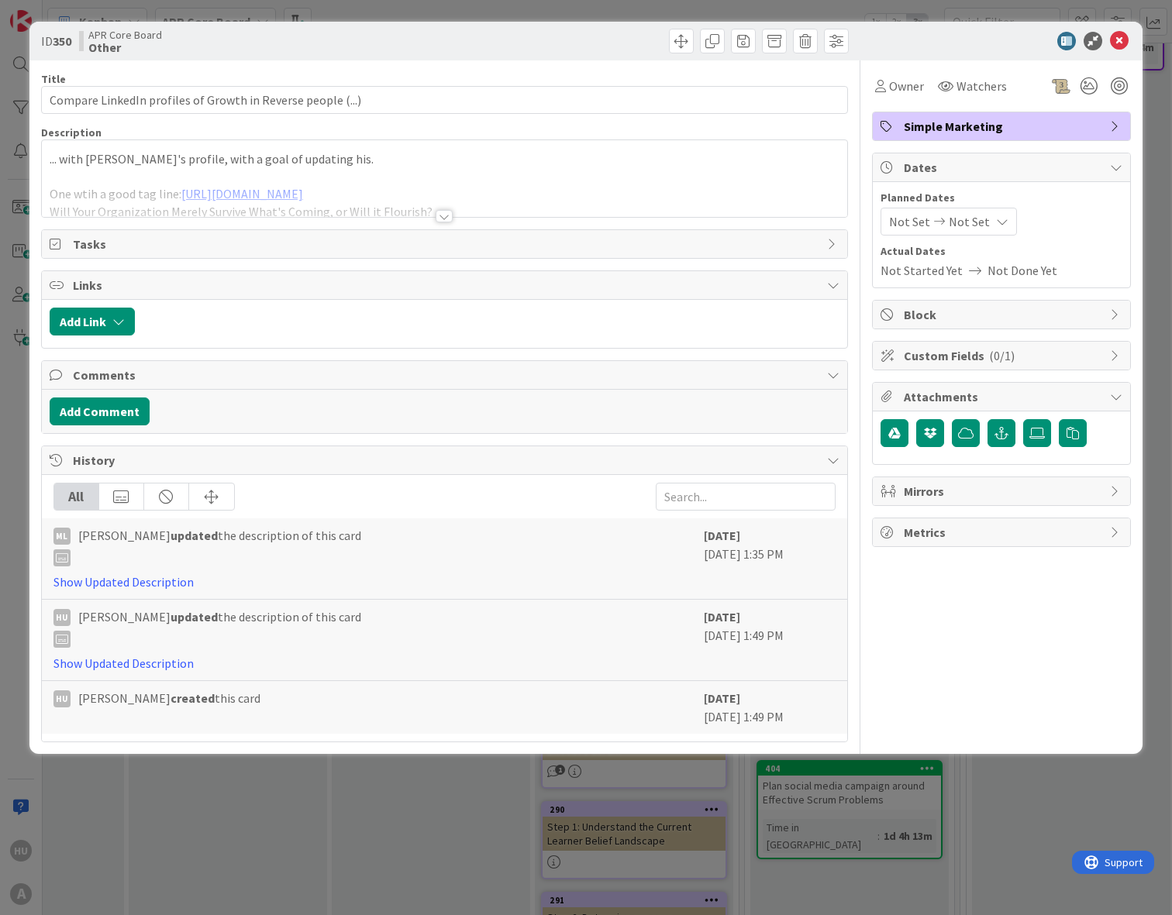
click at [446, 214] on div at bounding box center [443, 216] width 17 height 12
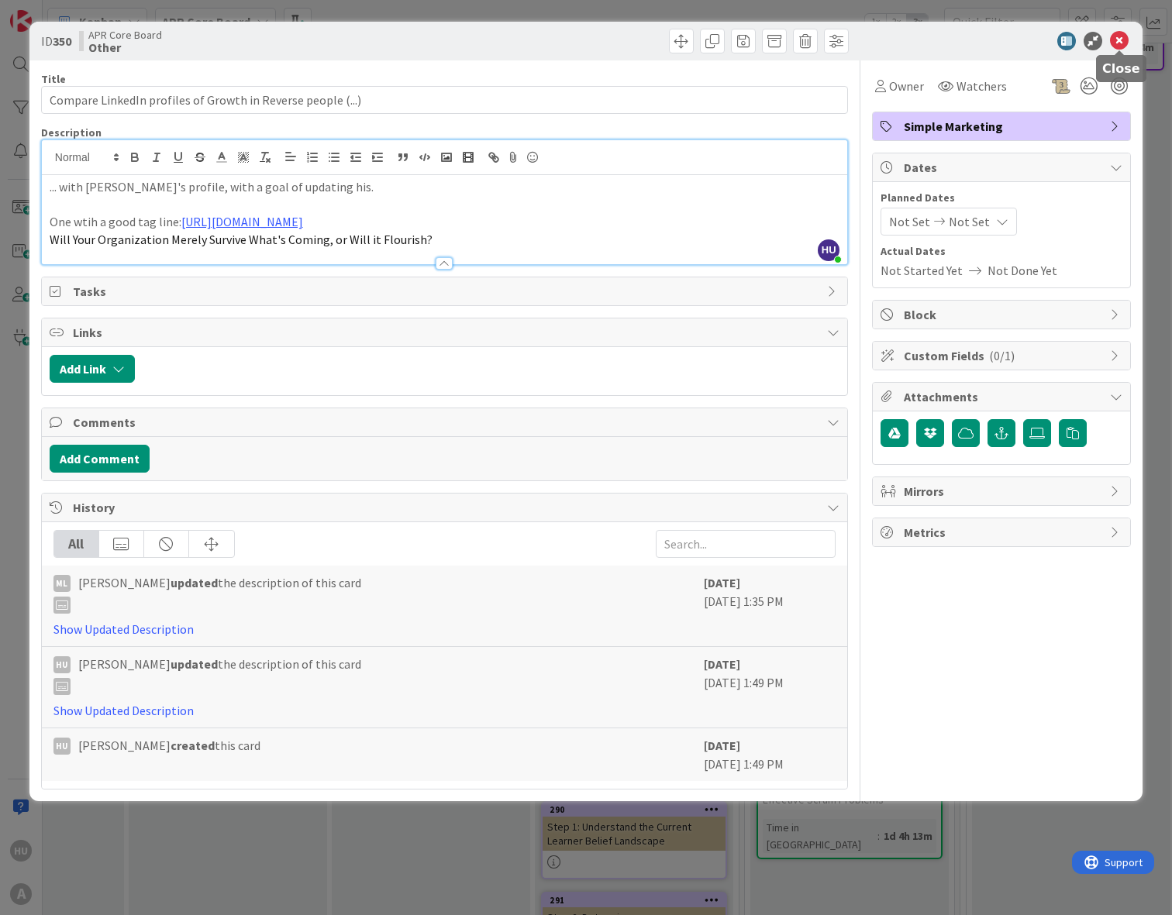
click at [1120, 44] on icon at bounding box center [1119, 41] width 19 height 19
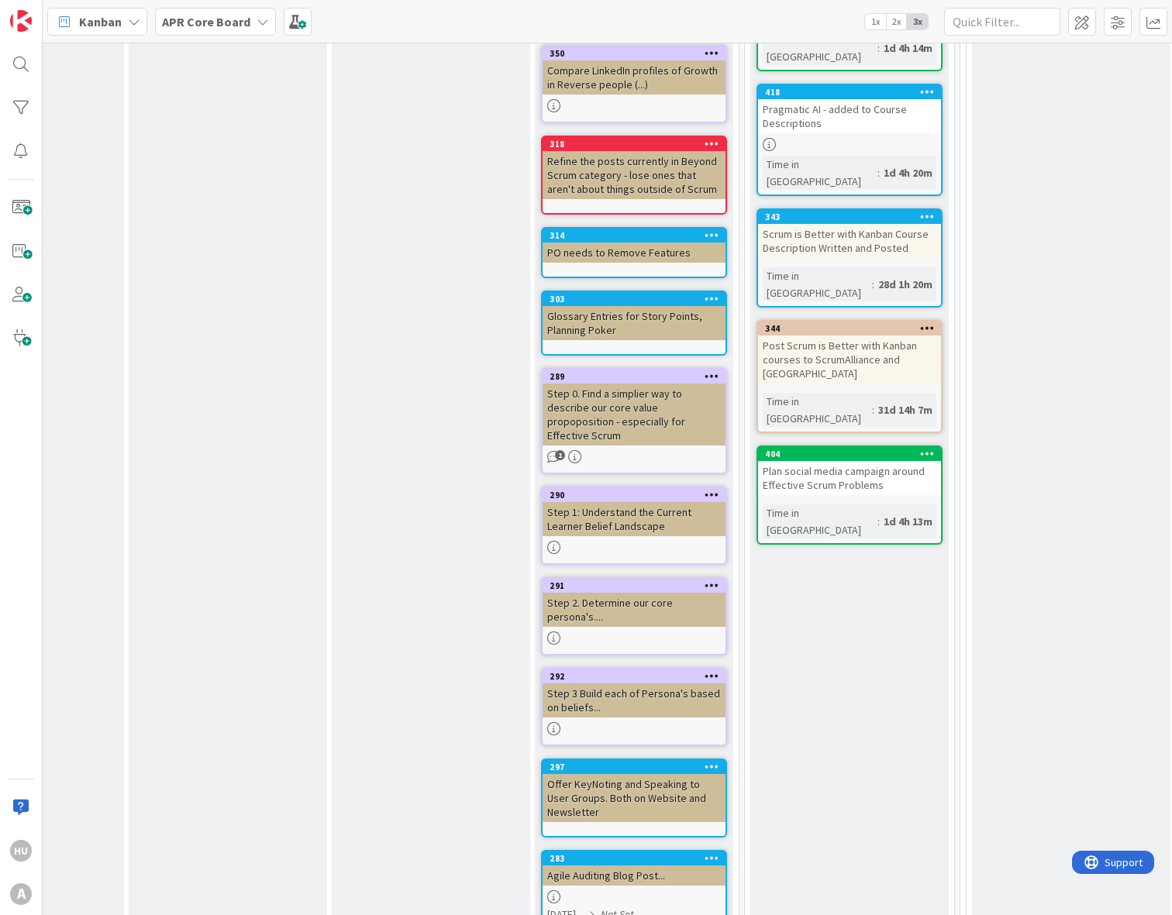
scroll to position [949, 738]
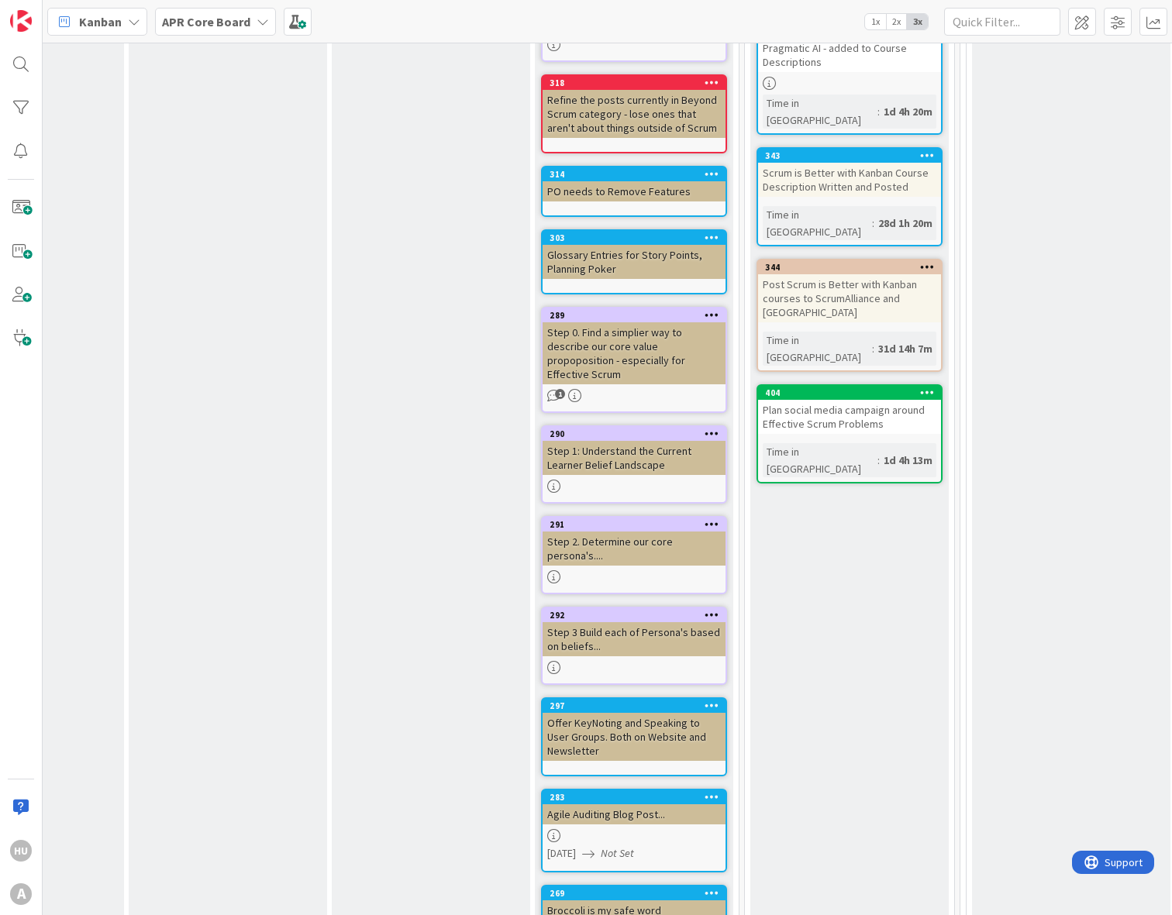
click at [611, 532] on div "Step 2. Determine our core persona's...." at bounding box center [633, 549] width 183 height 34
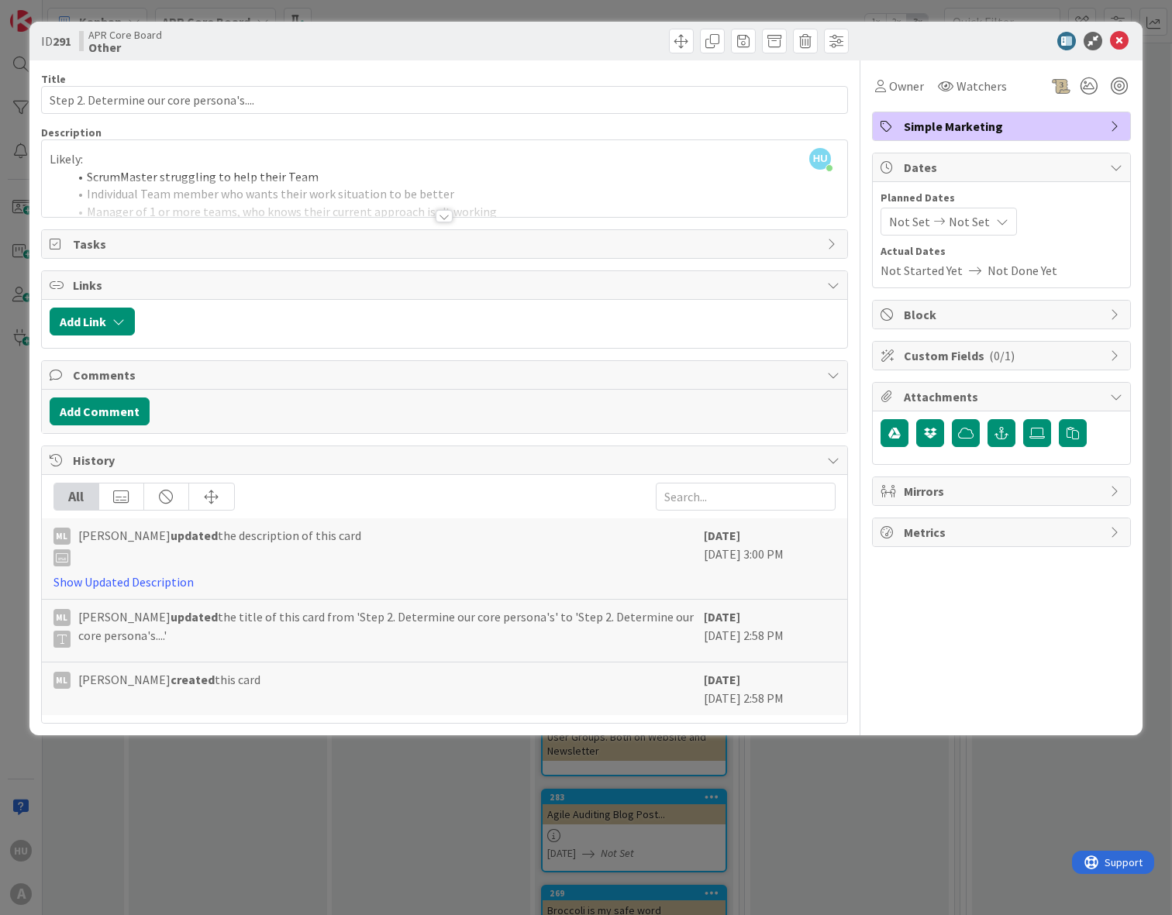
click at [442, 219] on div at bounding box center [443, 216] width 17 height 12
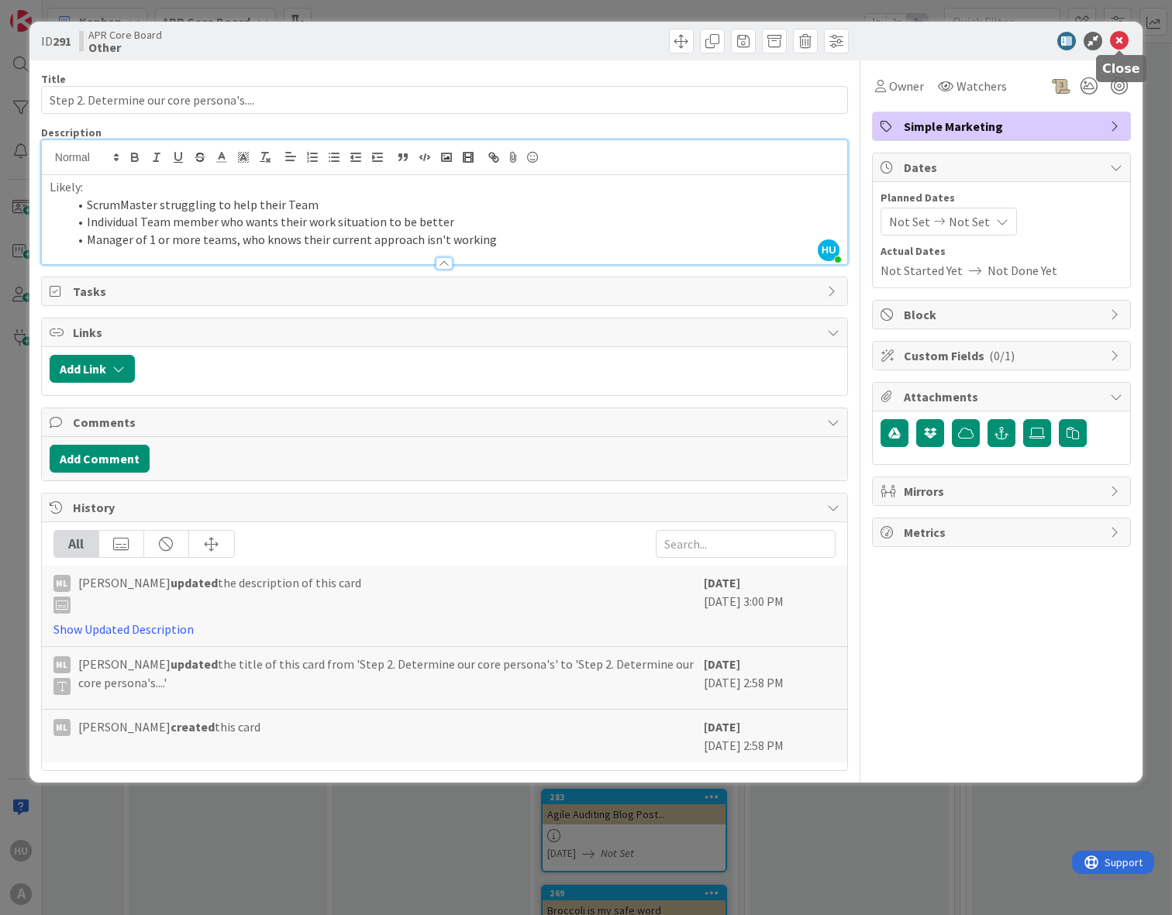
click at [1117, 44] on icon at bounding box center [1119, 41] width 19 height 19
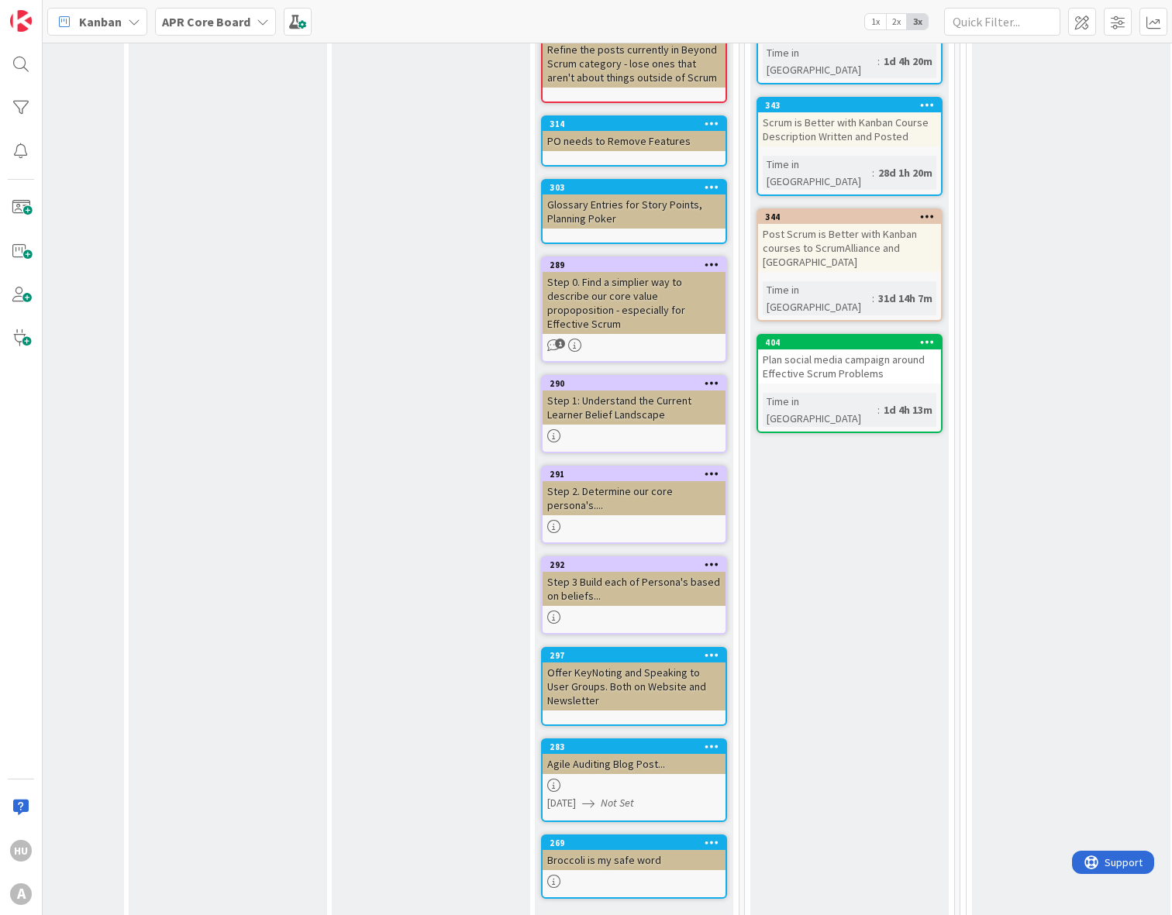
scroll to position [993, 738]
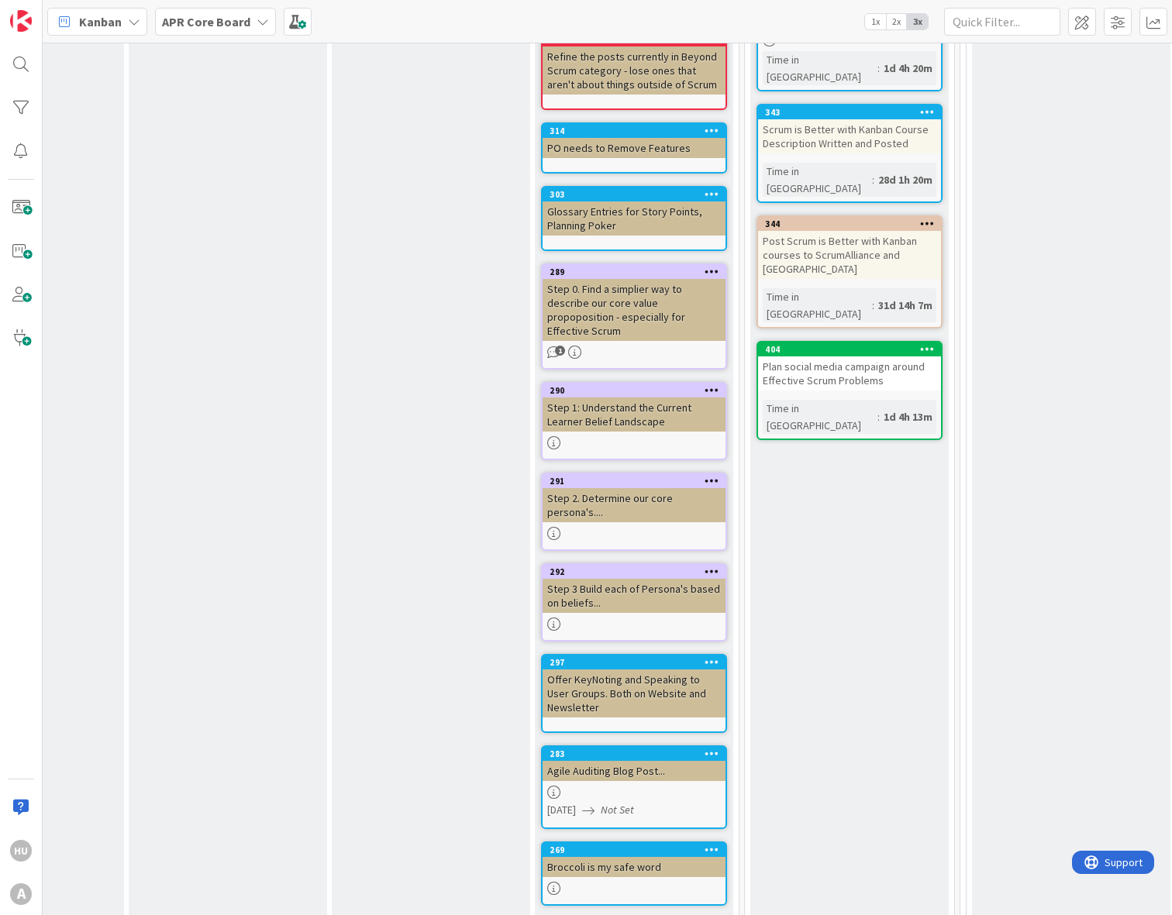
click at [617, 579] on div "Step 3 Build each of Persona's based on beliefs..." at bounding box center [633, 596] width 183 height 34
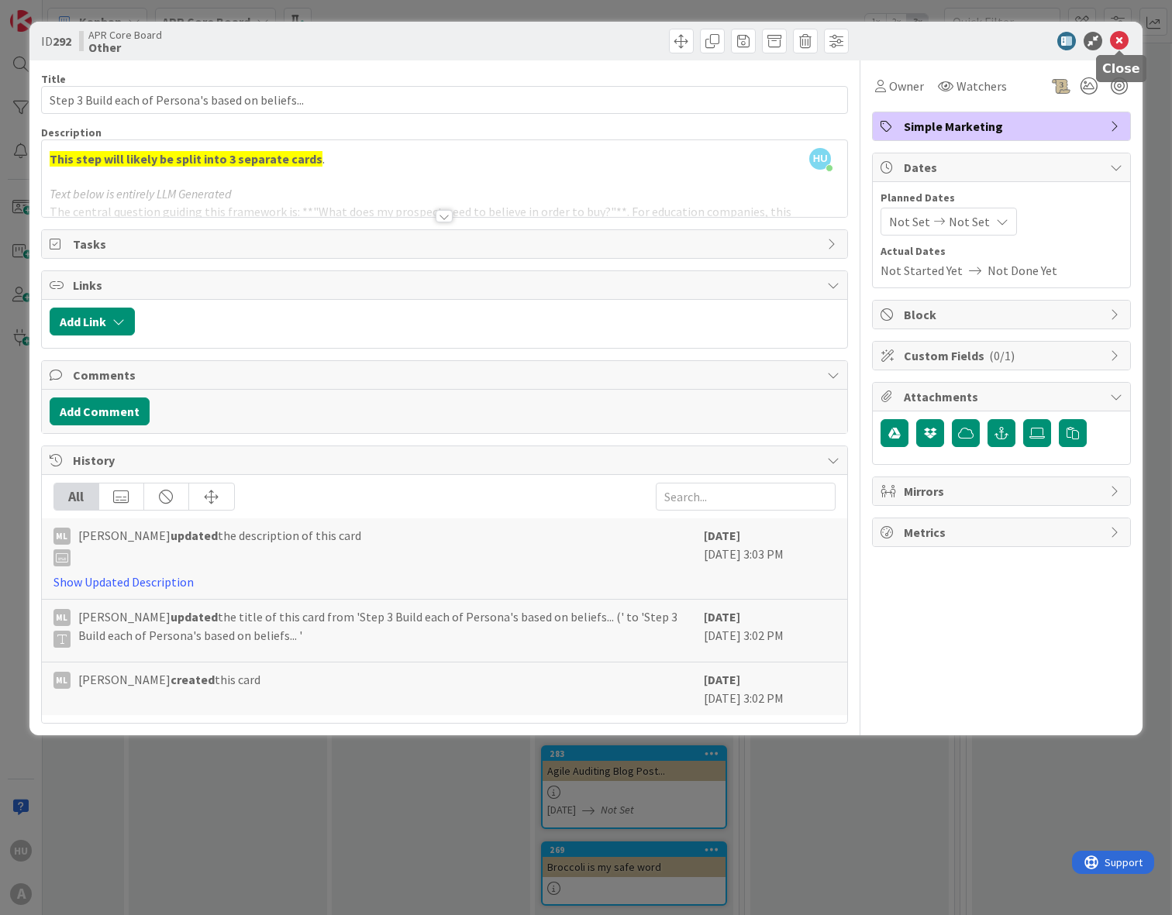
click at [1118, 46] on icon at bounding box center [1119, 41] width 19 height 19
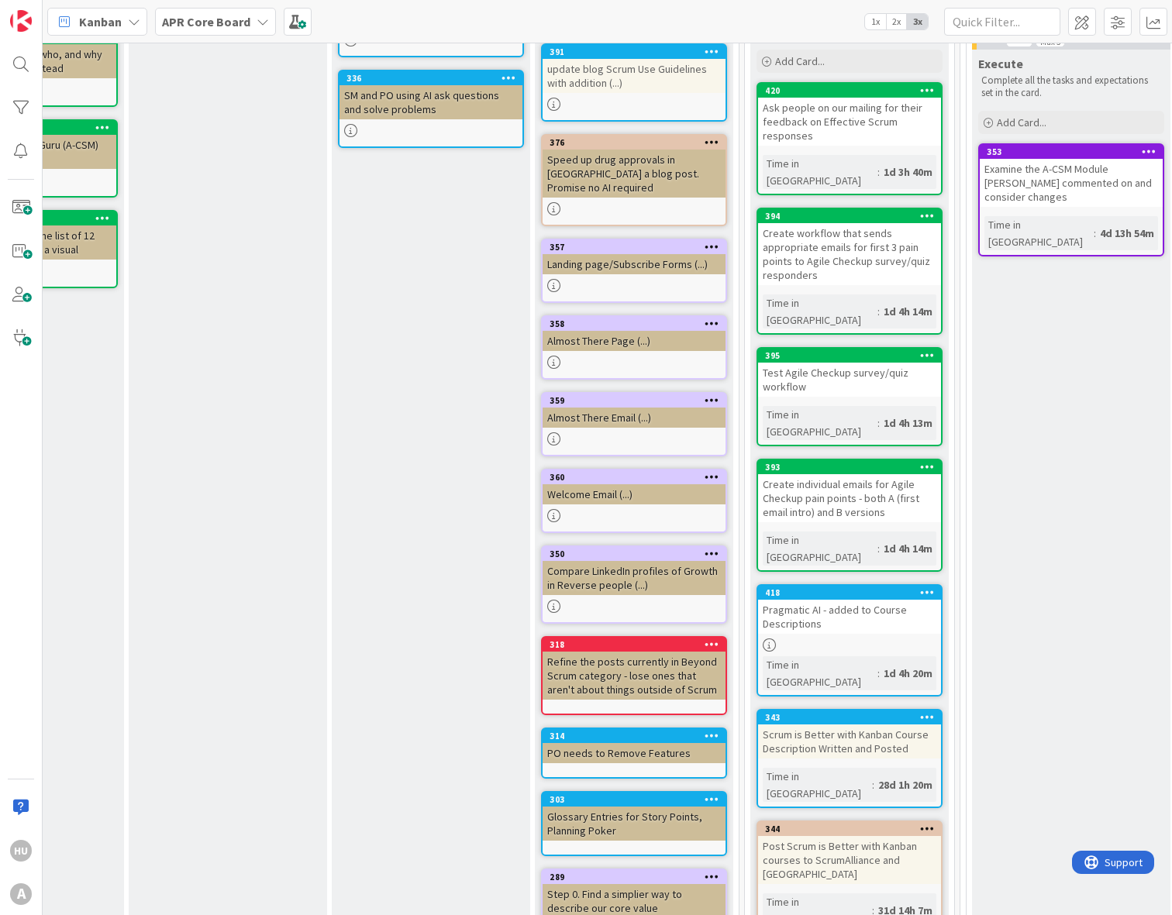
scroll to position [381, 738]
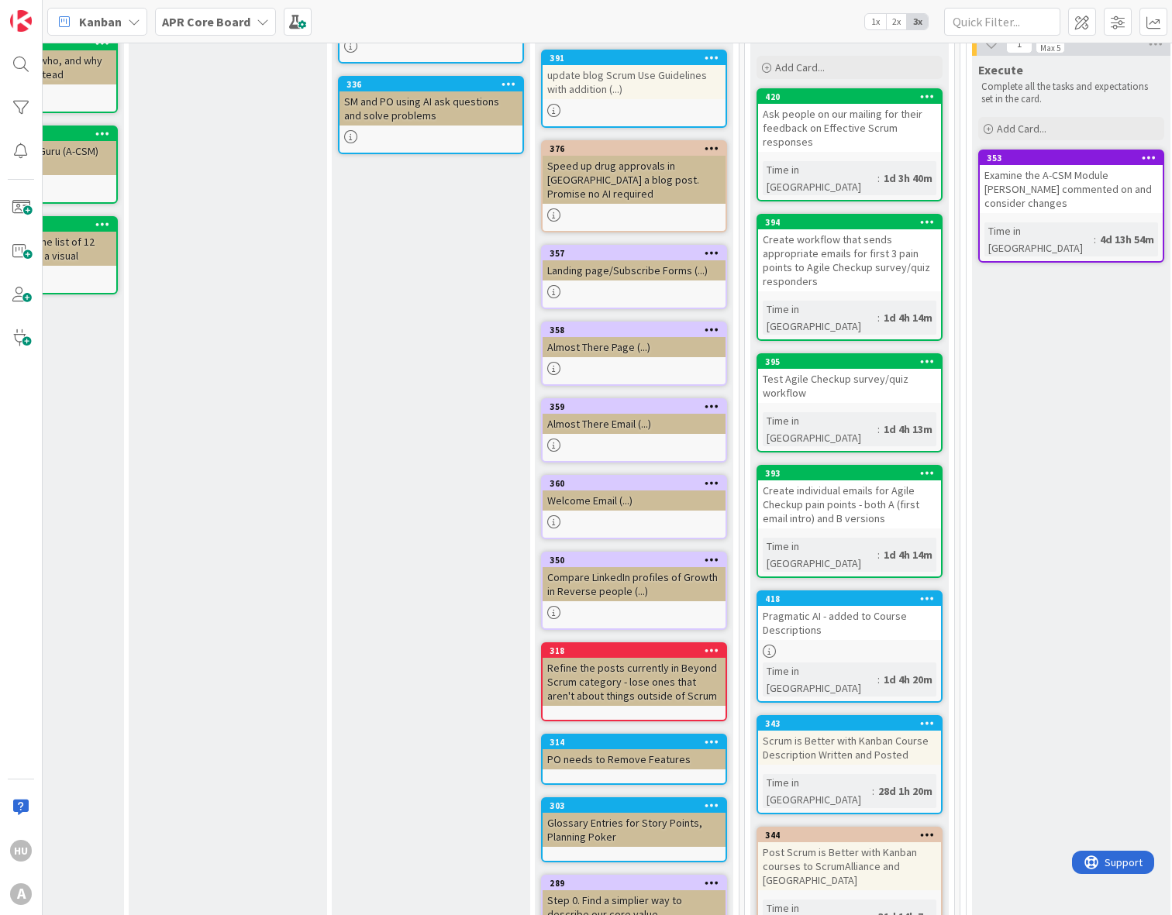
click at [618, 414] on div "Almost There Email (...)" at bounding box center [633, 424] width 183 height 20
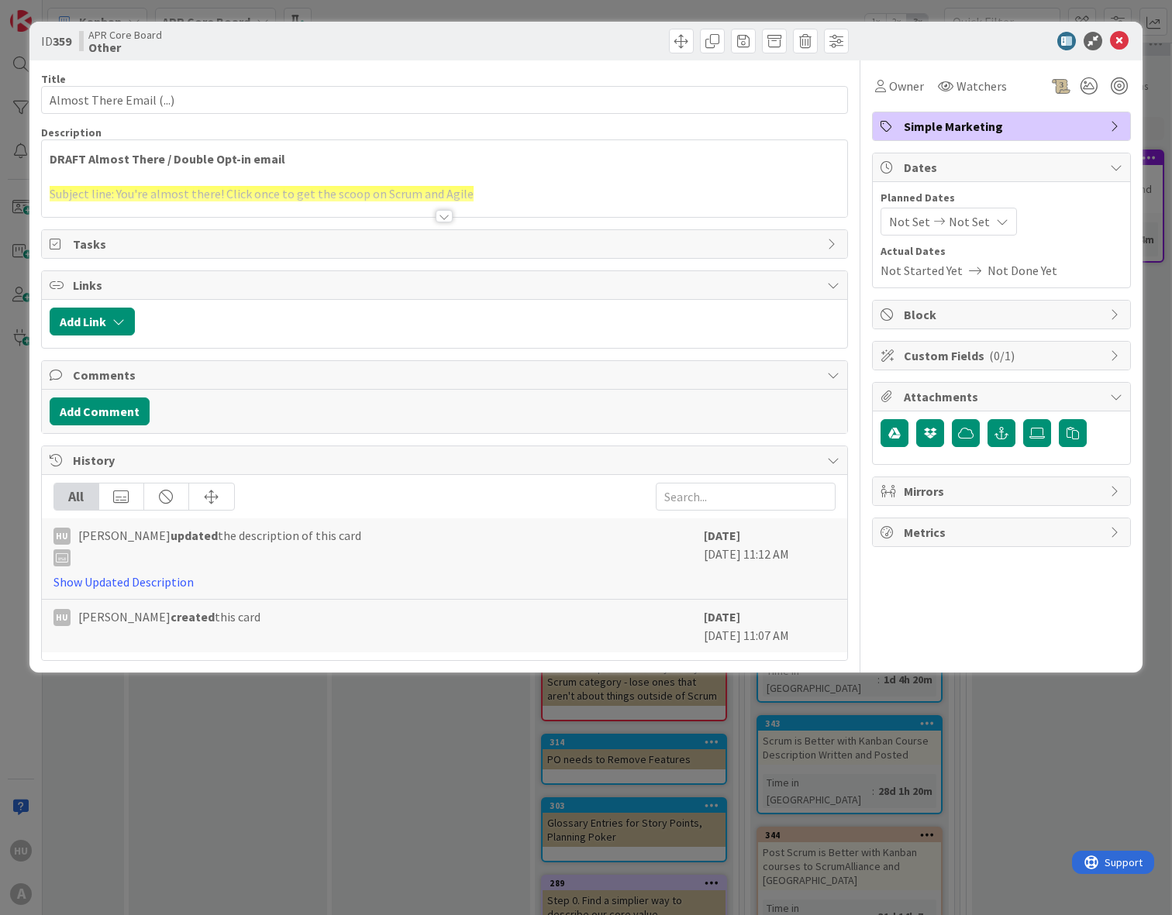
click at [445, 217] on div at bounding box center [443, 216] width 17 height 12
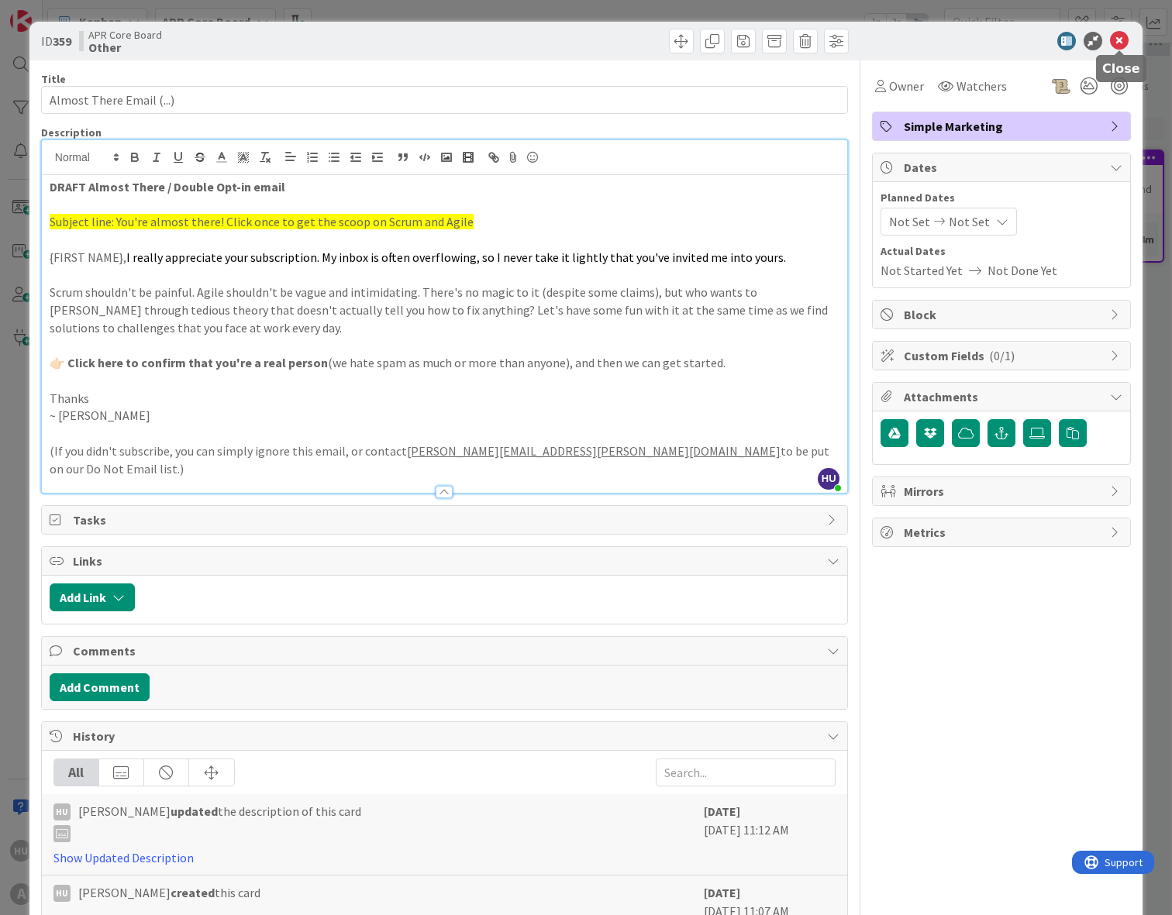
click at [1118, 43] on icon at bounding box center [1119, 41] width 19 height 19
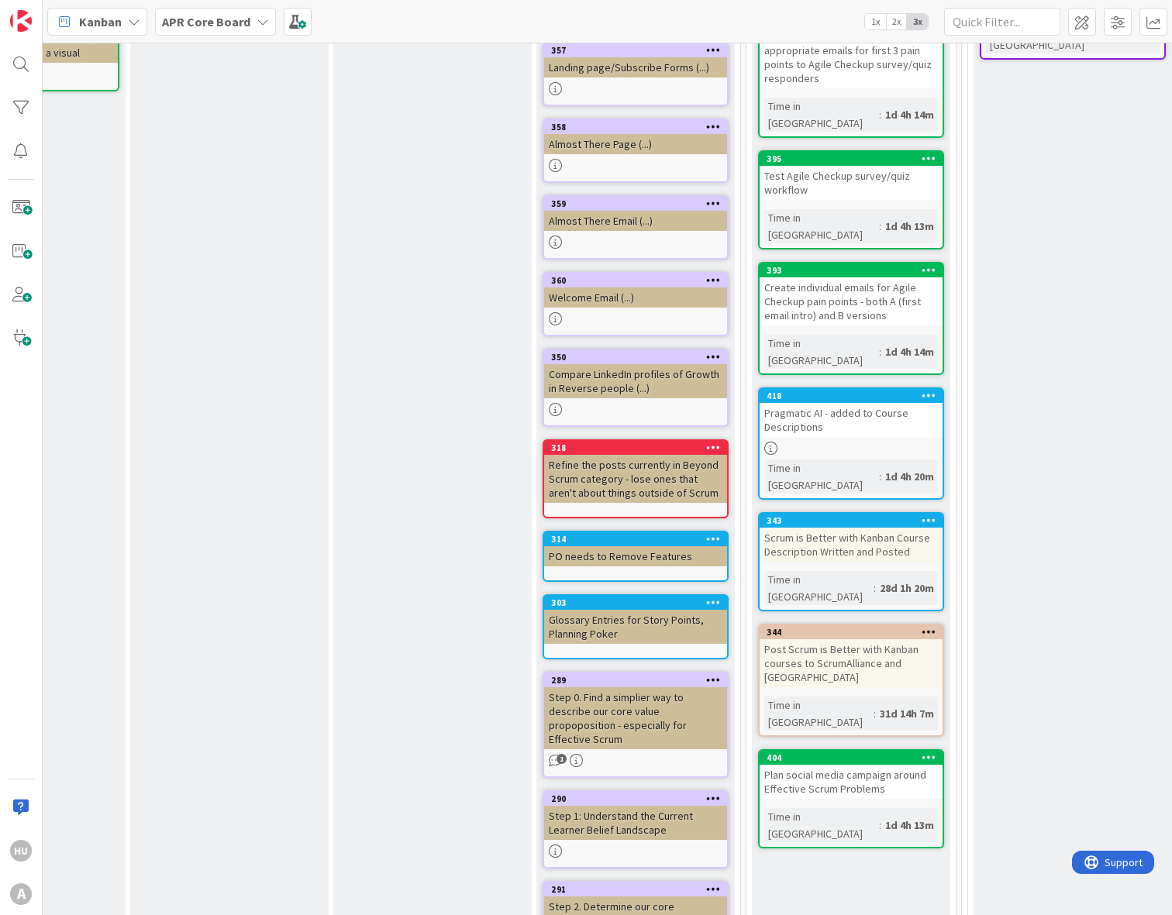
scroll to position [587, 736]
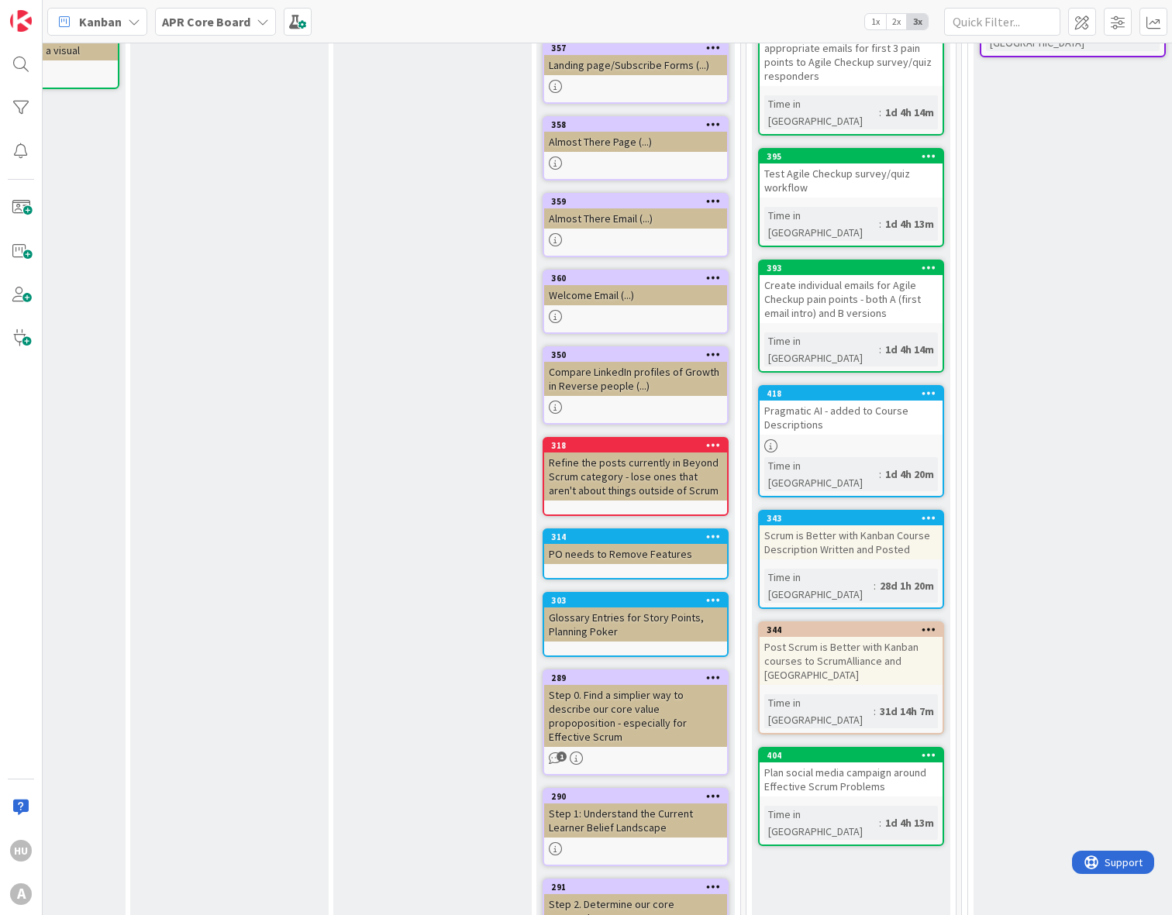
click at [634, 362] on div "Compare LinkedIn profiles of Growth in Reverse people (...)" at bounding box center [635, 379] width 183 height 34
click at [634, 350] on div "1 Postponed Add Card... 354 Dropbox replace with Sync? 1 4 Backlog Cards that a…" at bounding box center [607, 479] width 1129 height 872
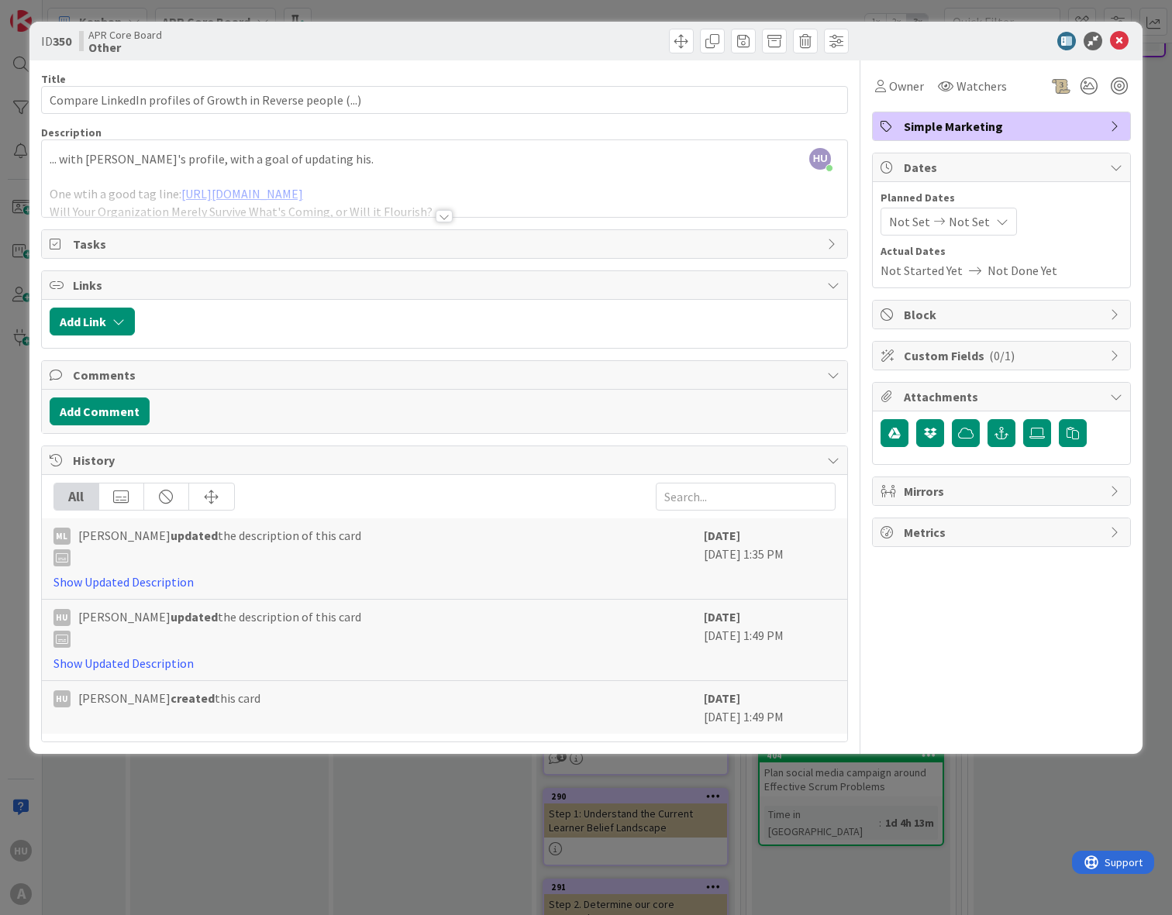
click at [446, 219] on div at bounding box center [443, 216] width 17 height 12
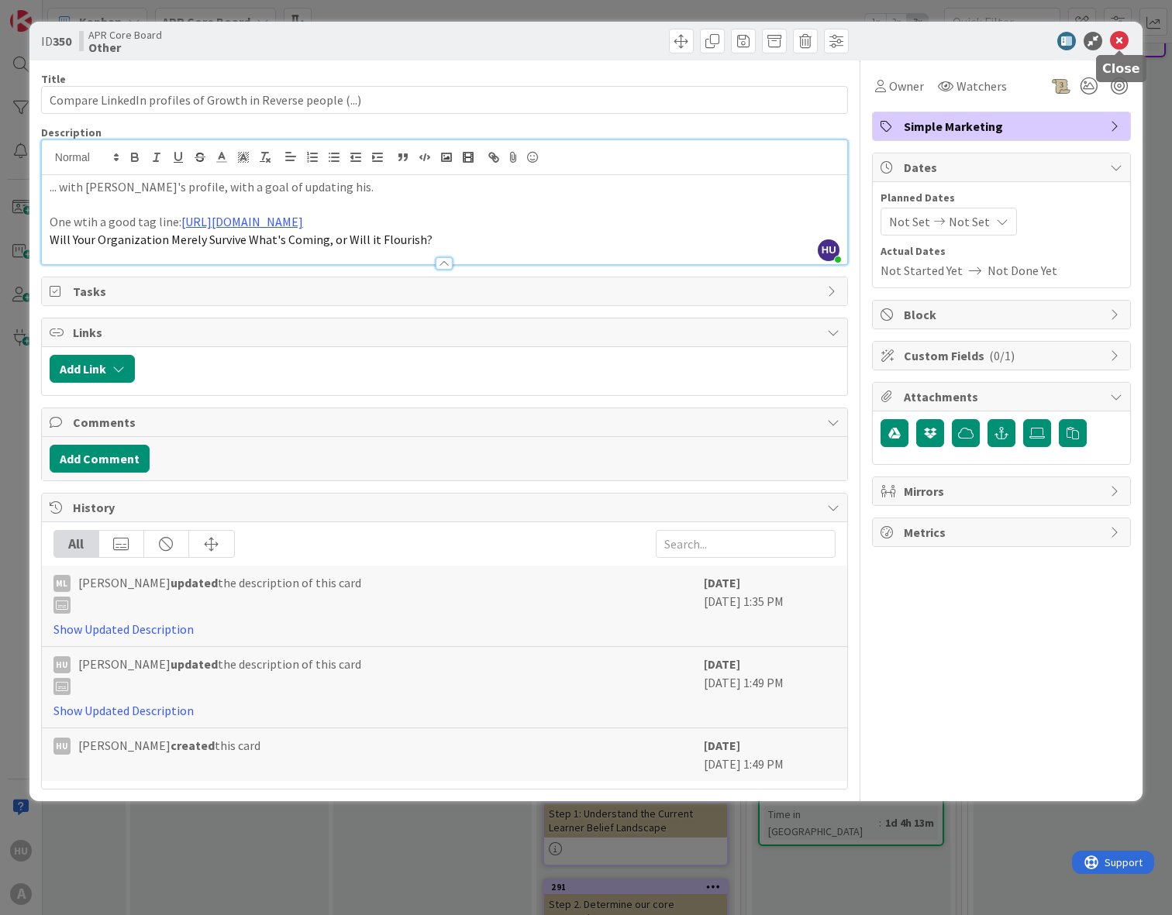
click at [1115, 39] on icon at bounding box center [1119, 41] width 19 height 19
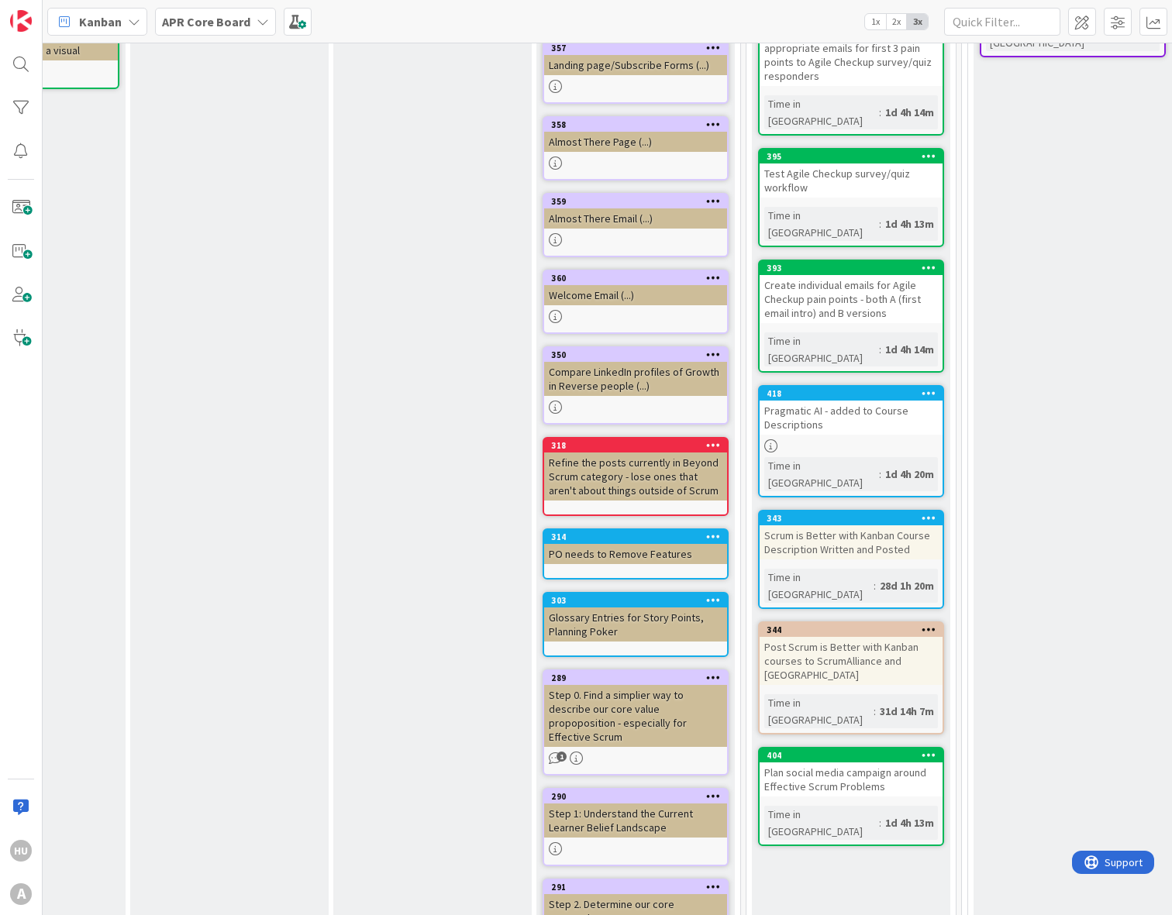
click at [590, 310] on div at bounding box center [635, 316] width 183 height 13
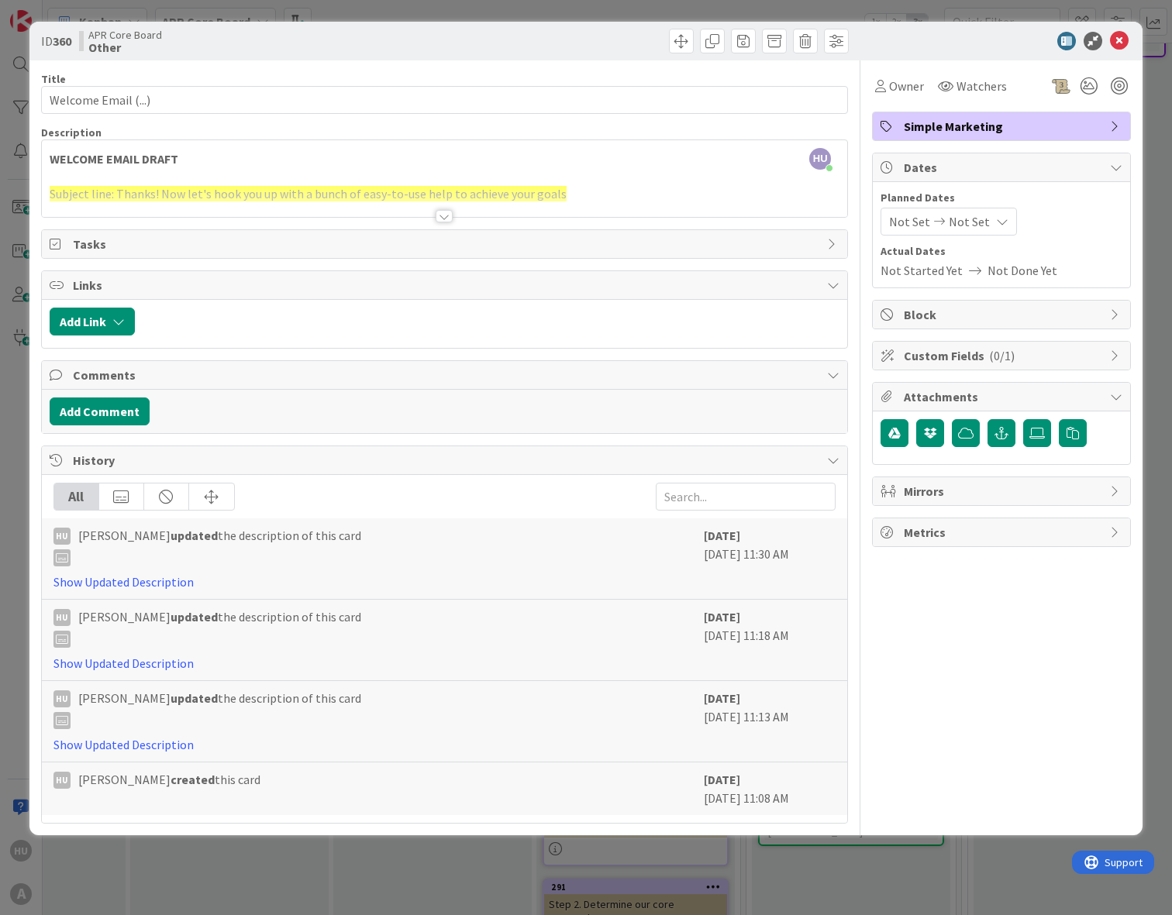
click at [443, 213] on div at bounding box center [443, 216] width 17 height 12
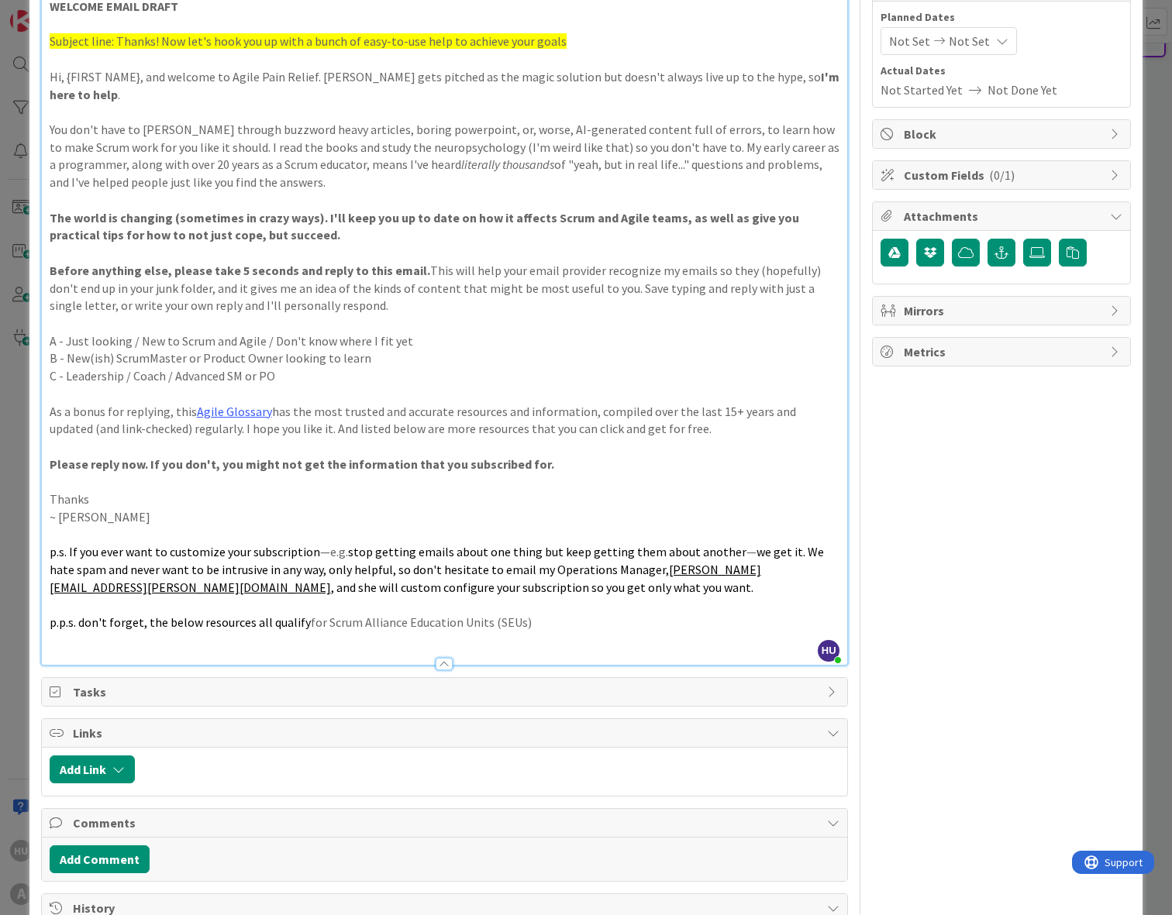
scroll to position [15, 0]
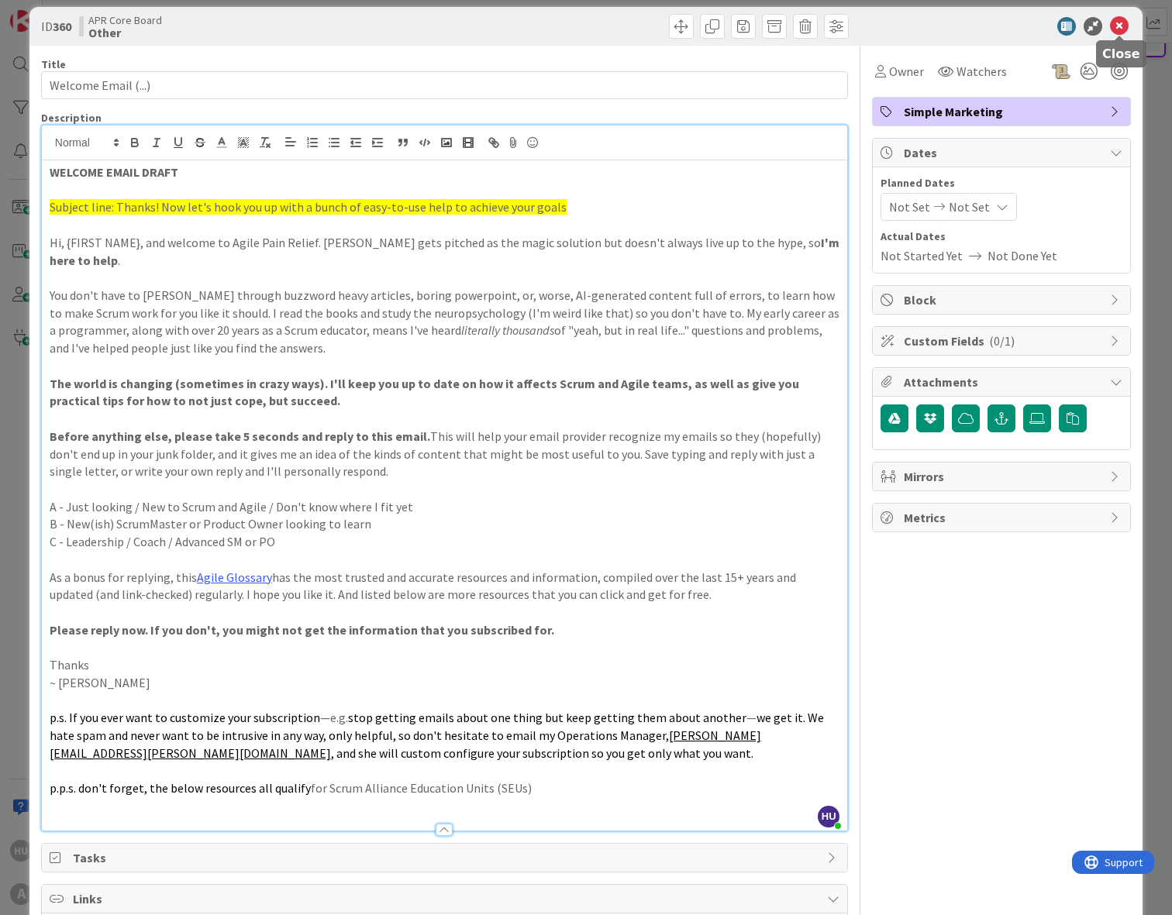
click at [1120, 24] on icon at bounding box center [1119, 26] width 19 height 19
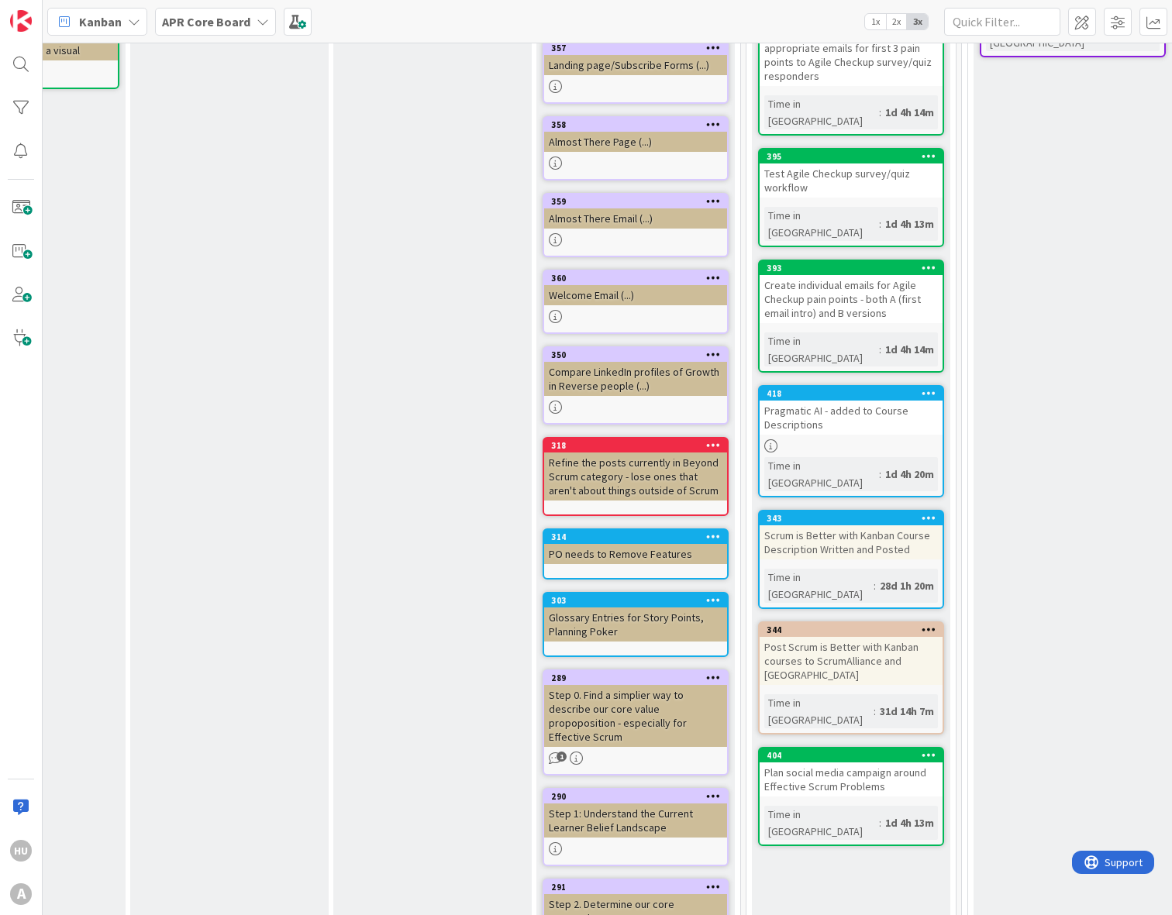
click at [658, 366] on div "Compare LinkedIn profiles of Growth in Reverse people (...)" at bounding box center [635, 379] width 183 height 34
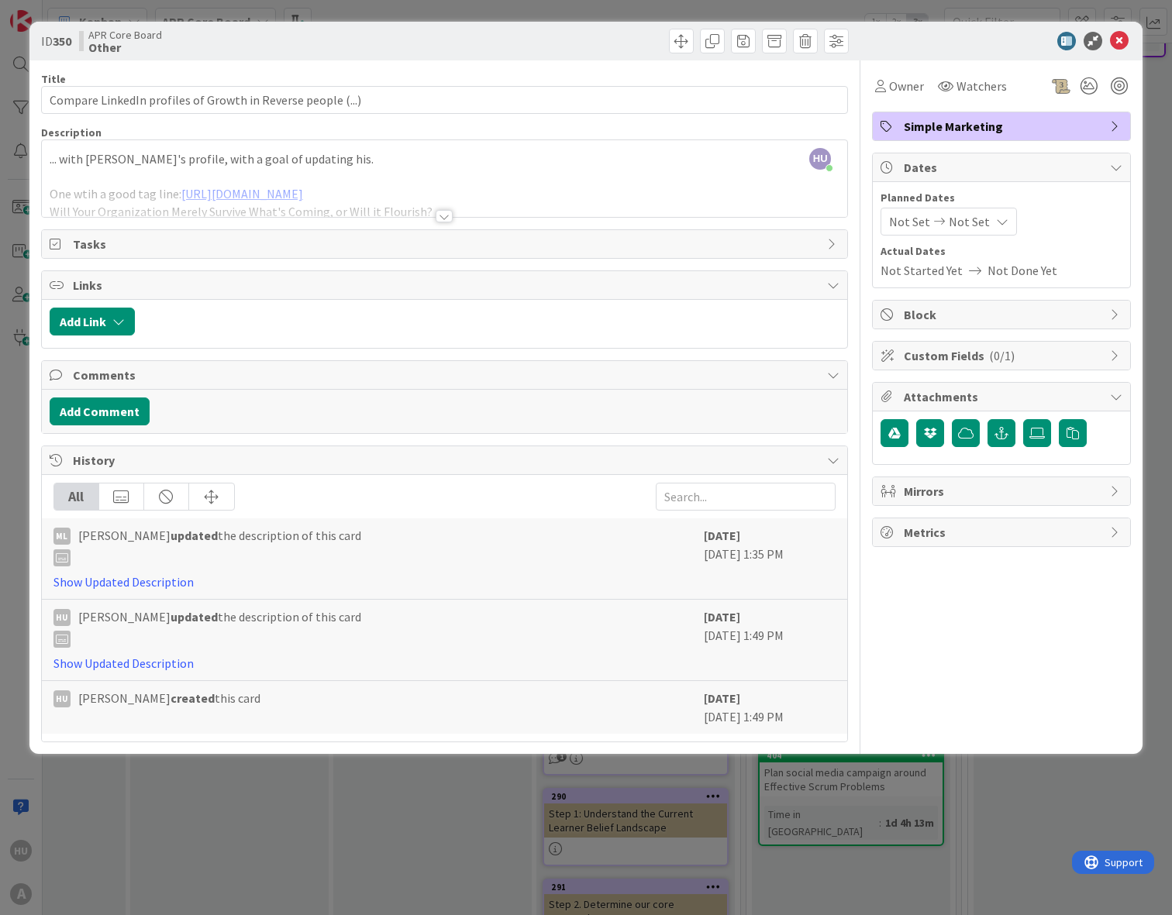
click at [442, 221] on div at bounding box center [443, 216] width 17 height 12
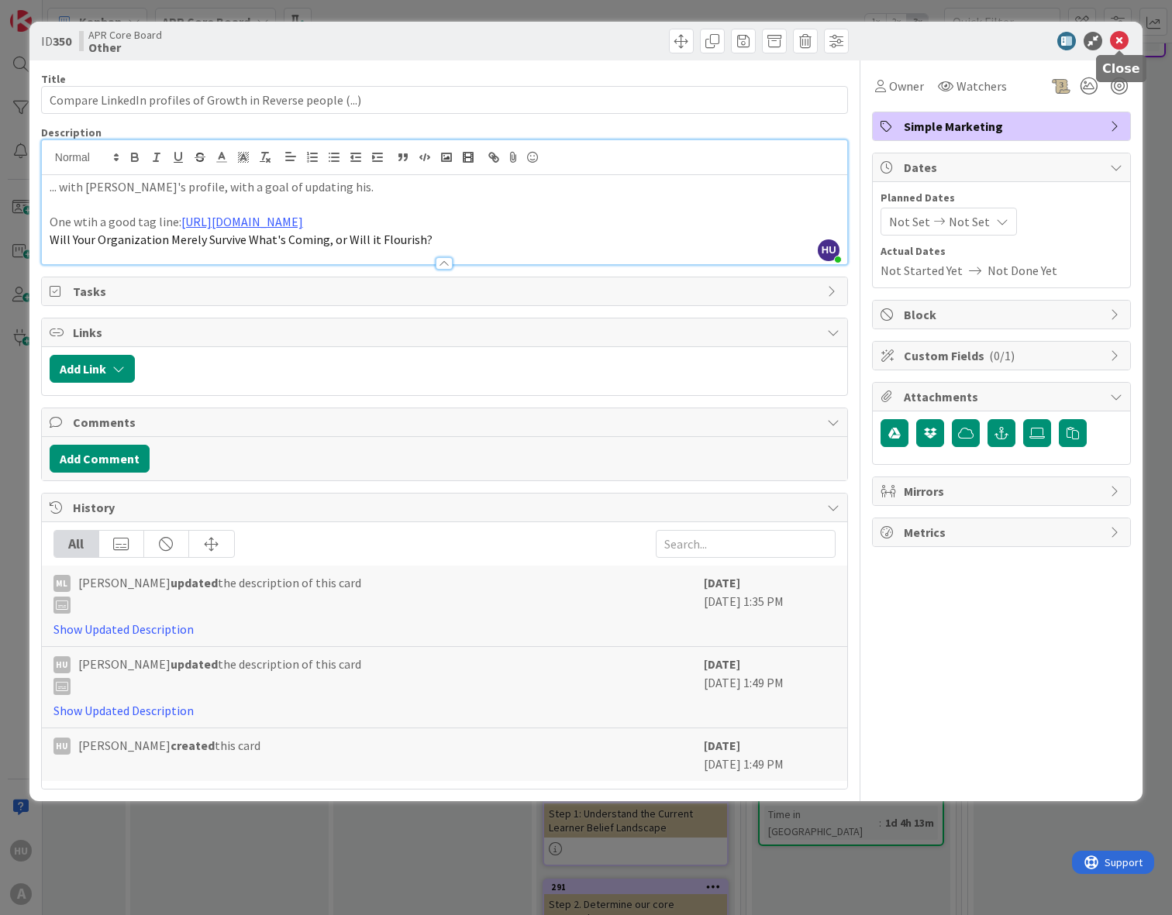
click at [1114, 40] on icon at bounding box center [1119, 41] width 19 height 19
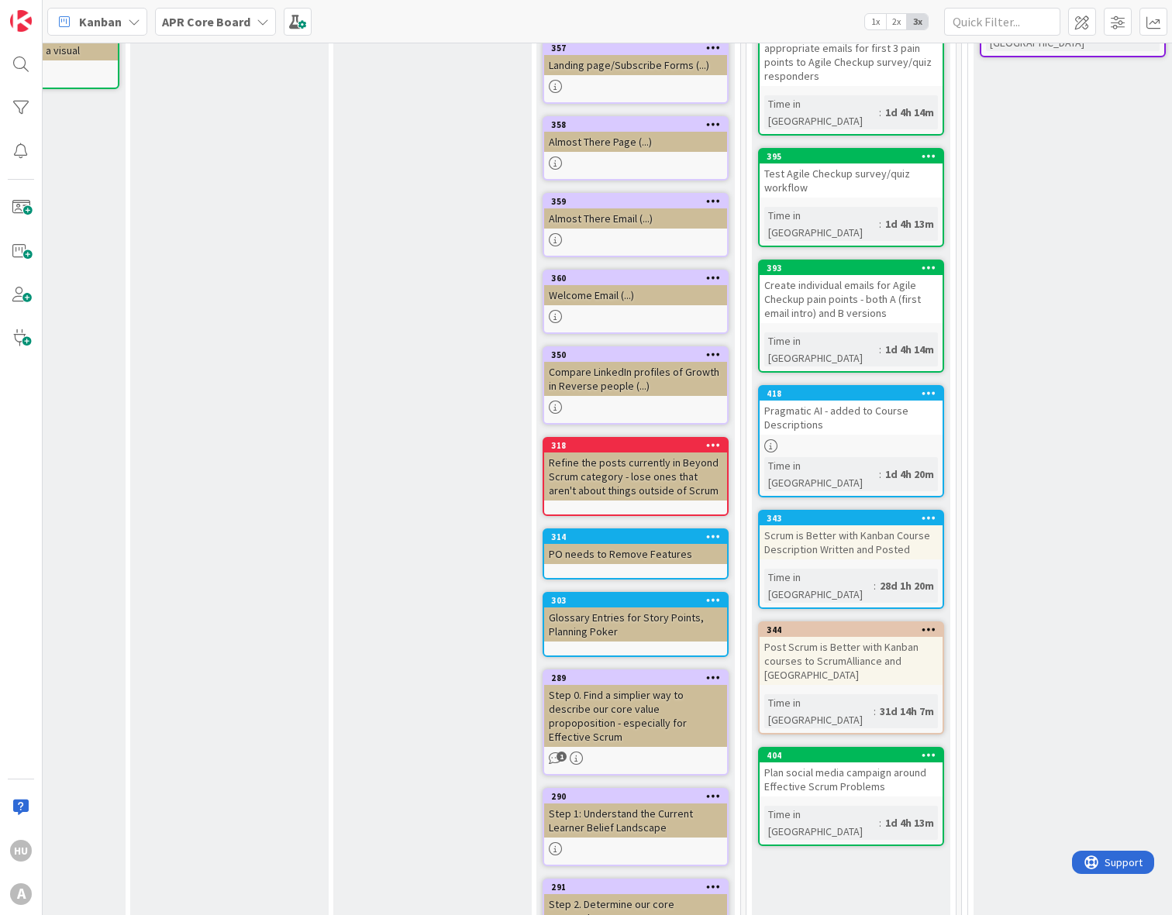
click at [640, 693] on div "Step 0. Find a simplier way to describe our core value propoposition - especial…" at bounding box center [635, 716] width 183 height 62
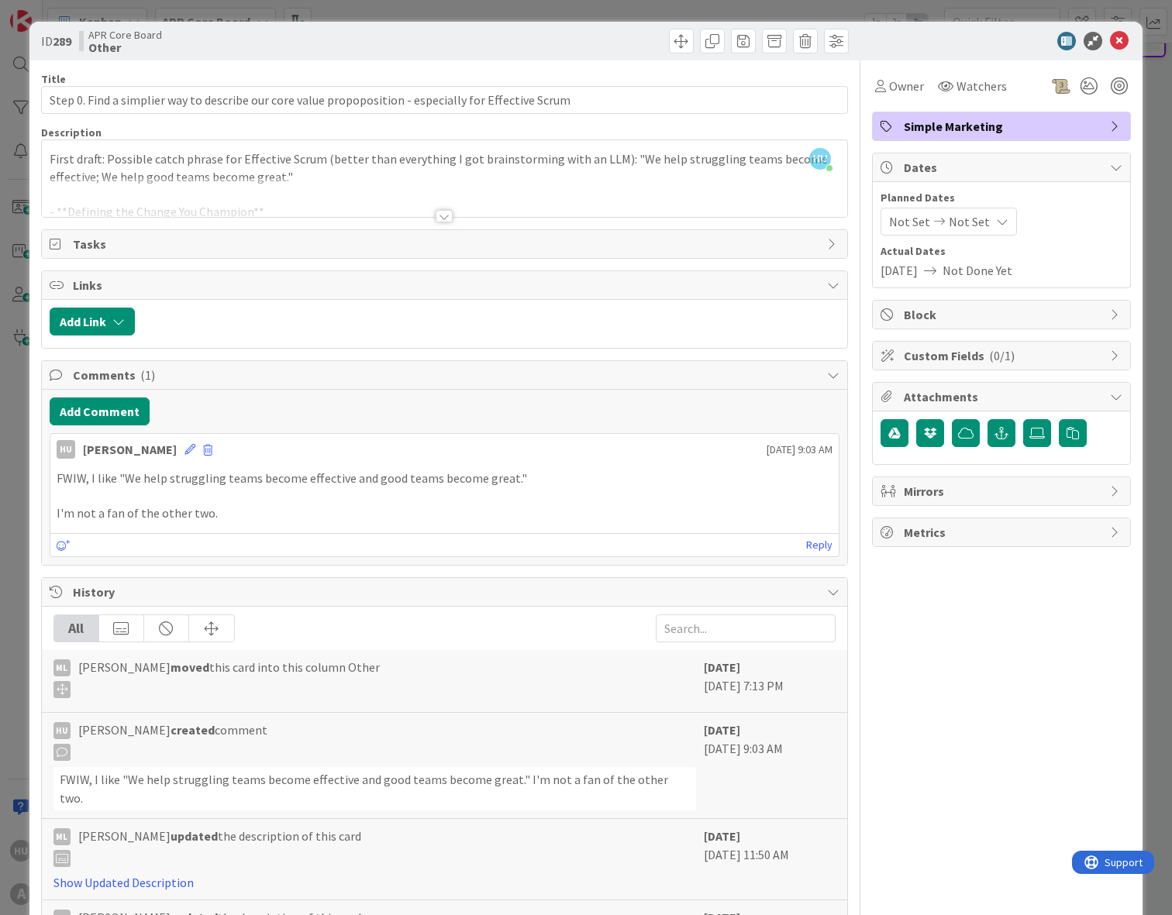
click at [441, 216] on div at bounding box center [443, 216] width 17 height 12
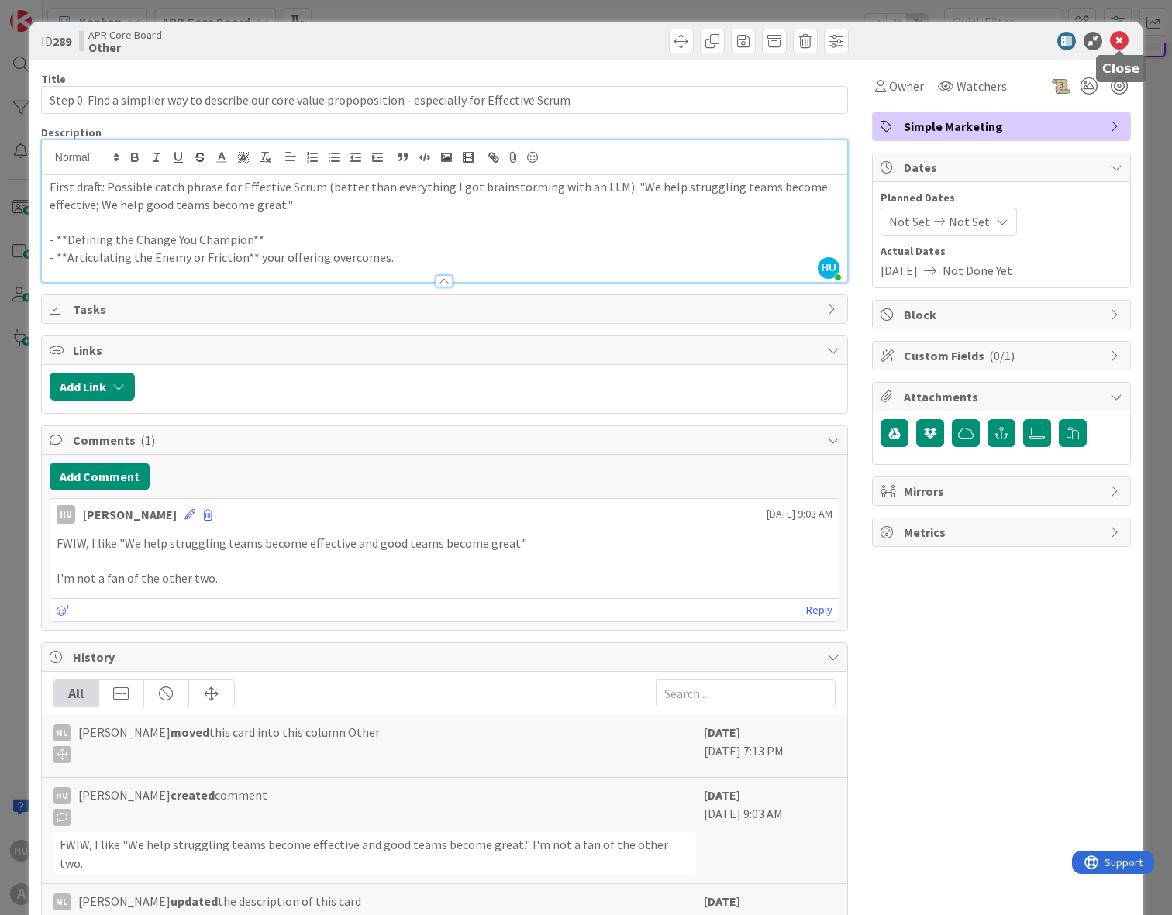
click at [1114, 45] on icon at bounding box center [1119, 41] width 19 height 19
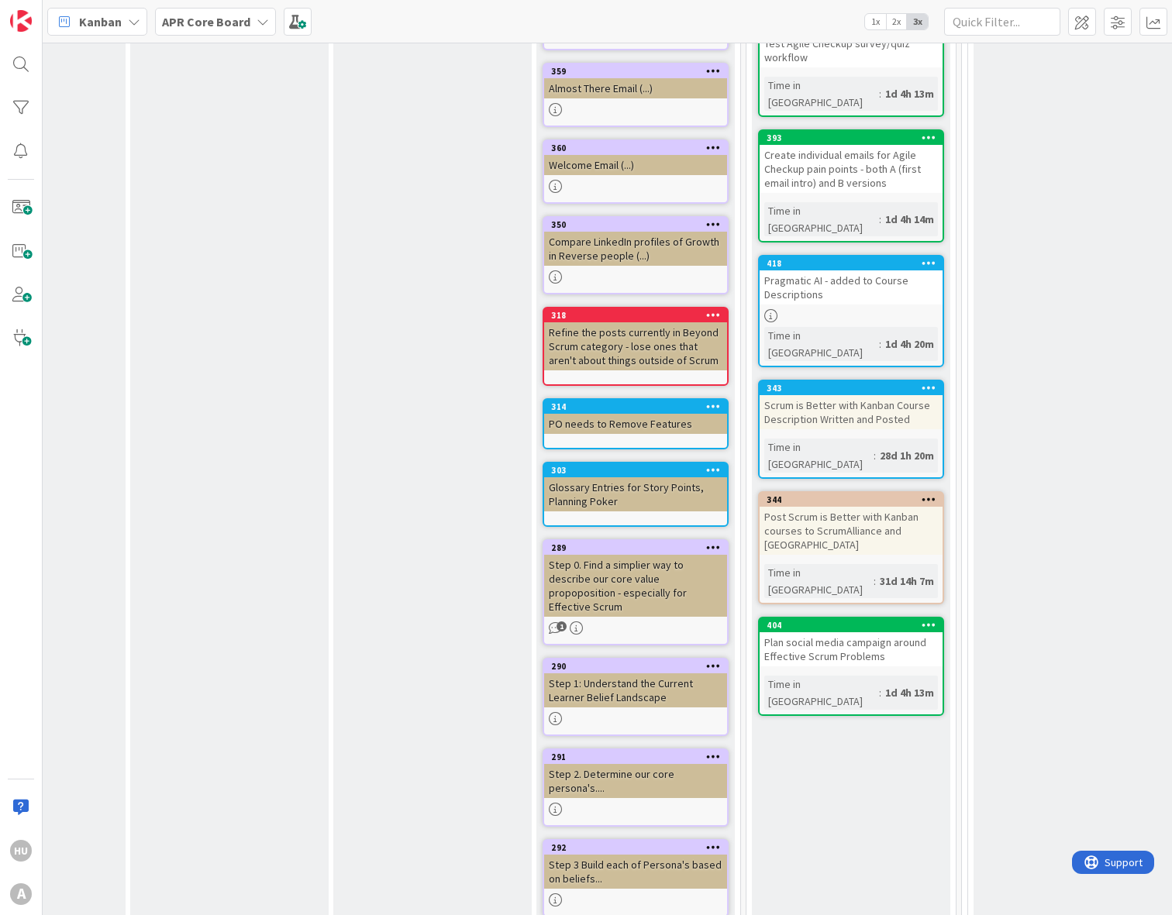
scroll to position [719, 736]
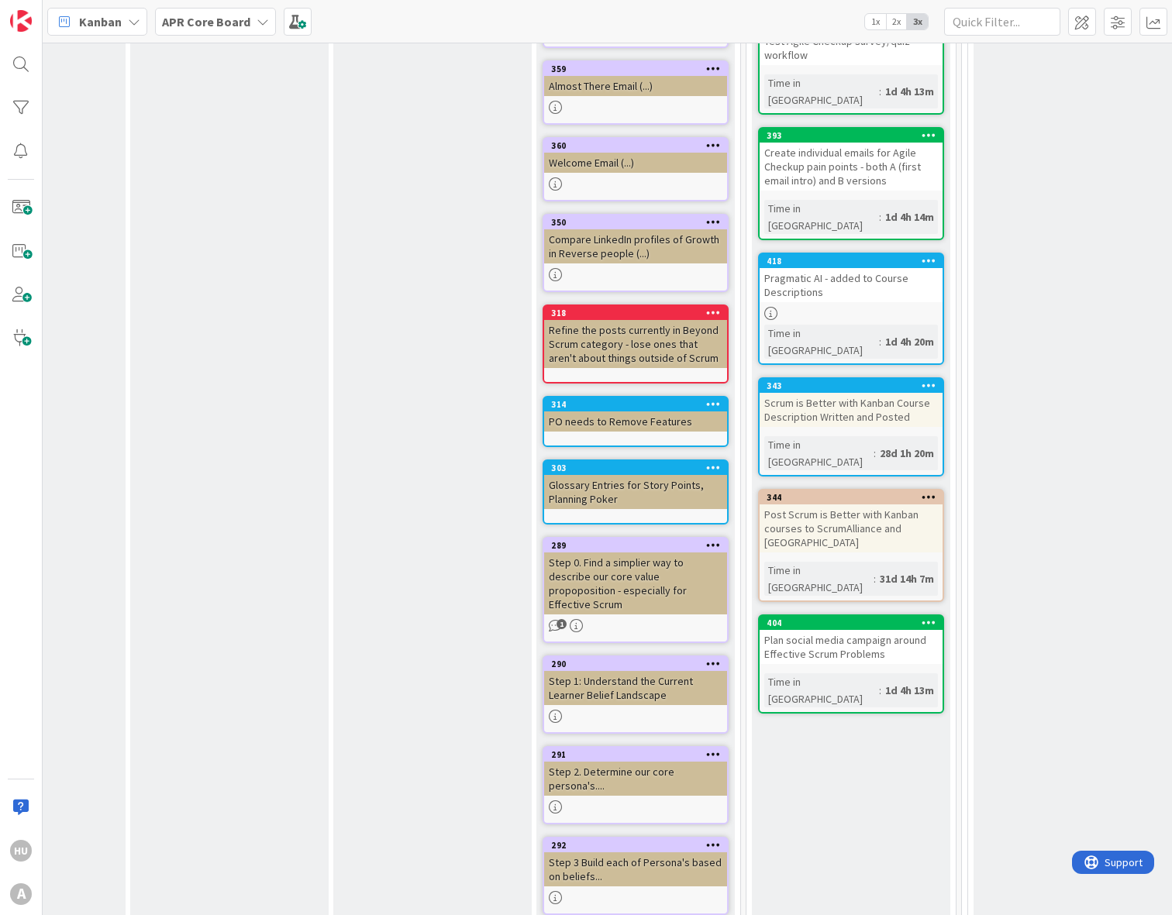
click at [628, 671] on div "Step 1: Understand the Current Learner Belief Landscape" at bounding box center [635, 688] width 183 height 34
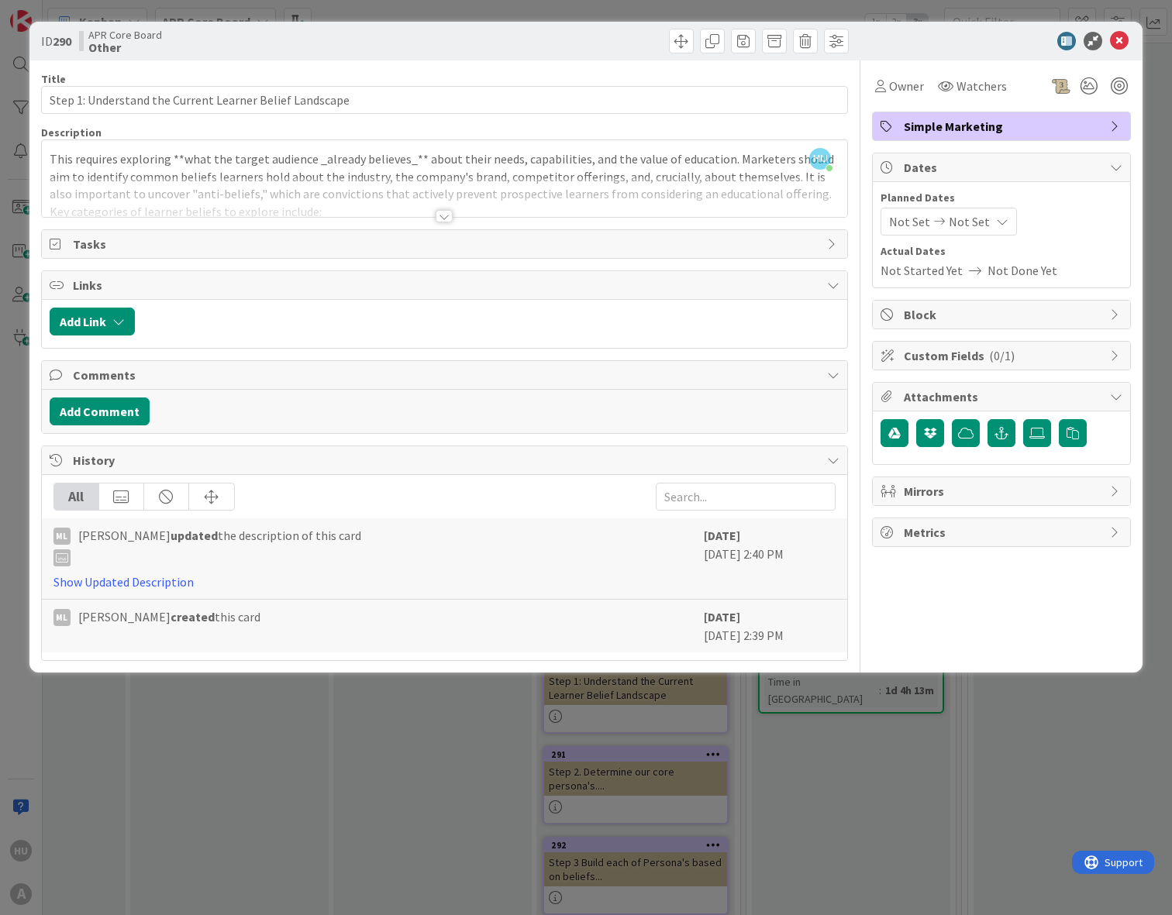
click at [442, 215] on div at bounding box center [443, 216] width 17 height 12
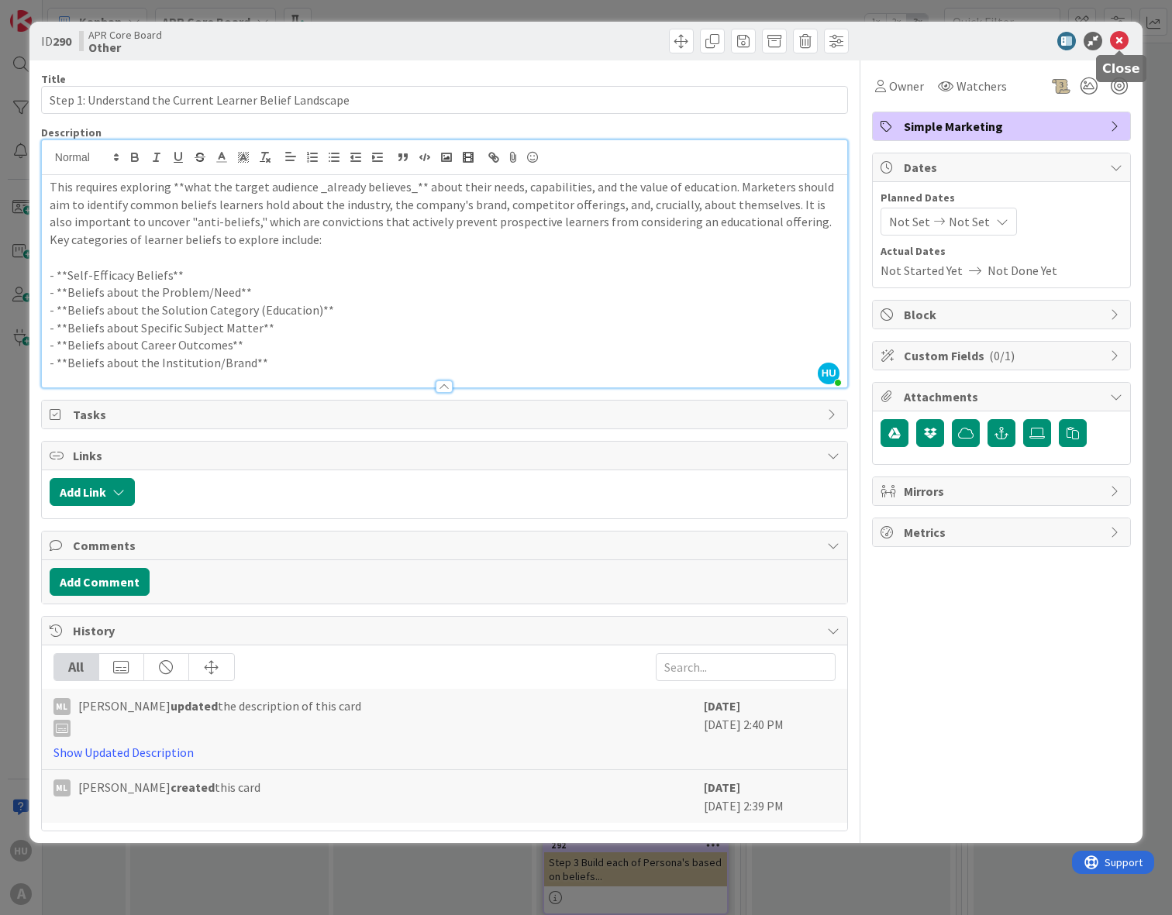
click at [1122, 43] on icon at bounding box center [1119, 41] width 19 height 19
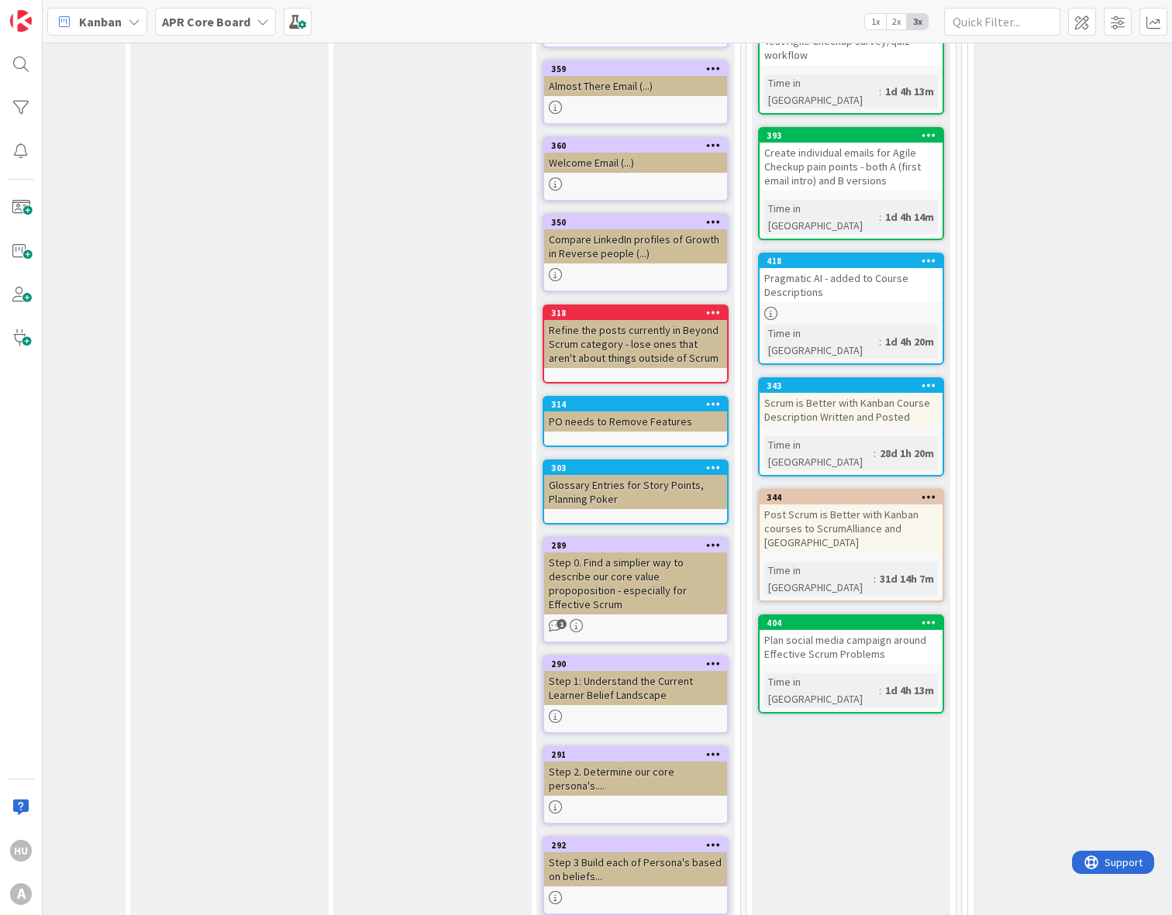
click at [662, 762] on div "Step 2. Determine our core persona's...." at bounding box center [635, 779] width 183 height 34
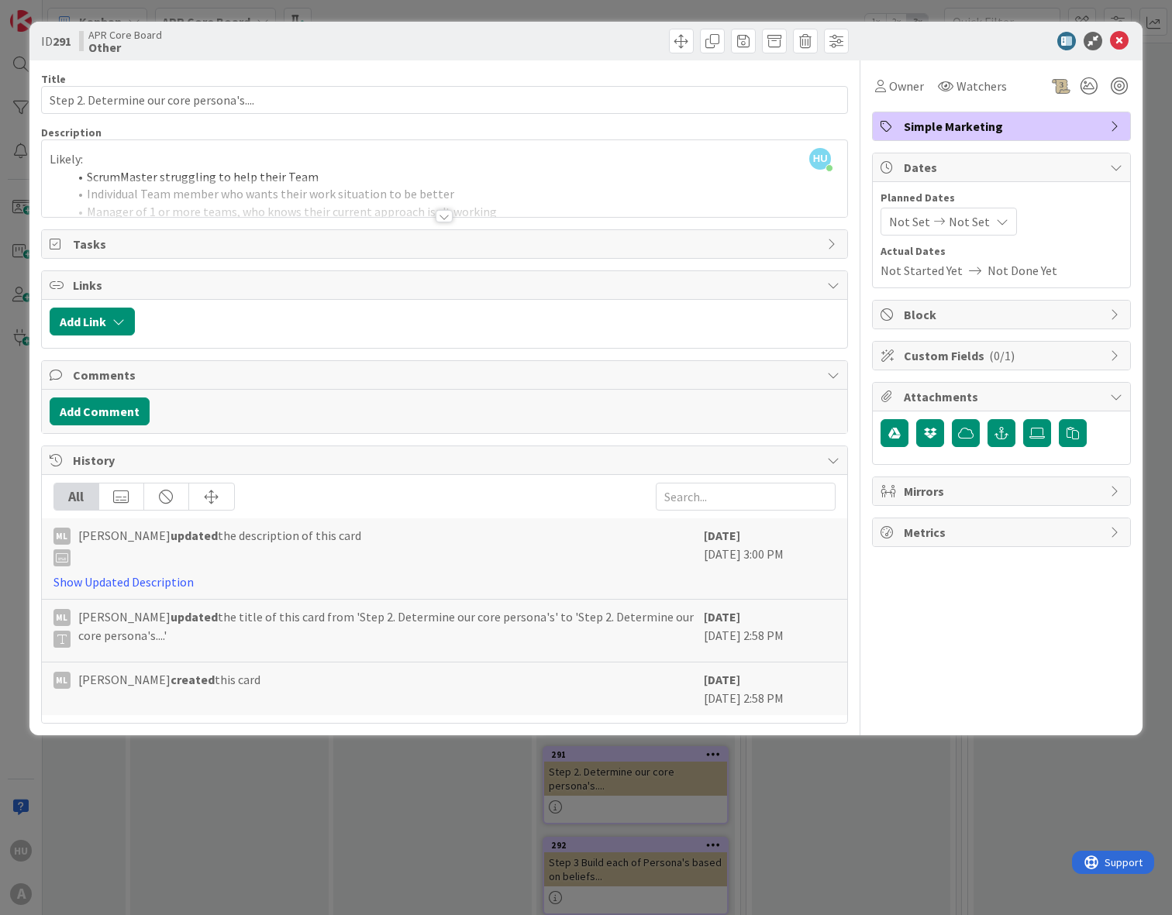
click at [445, 215] on div at bounding box center [443, 216] width 17 height 12
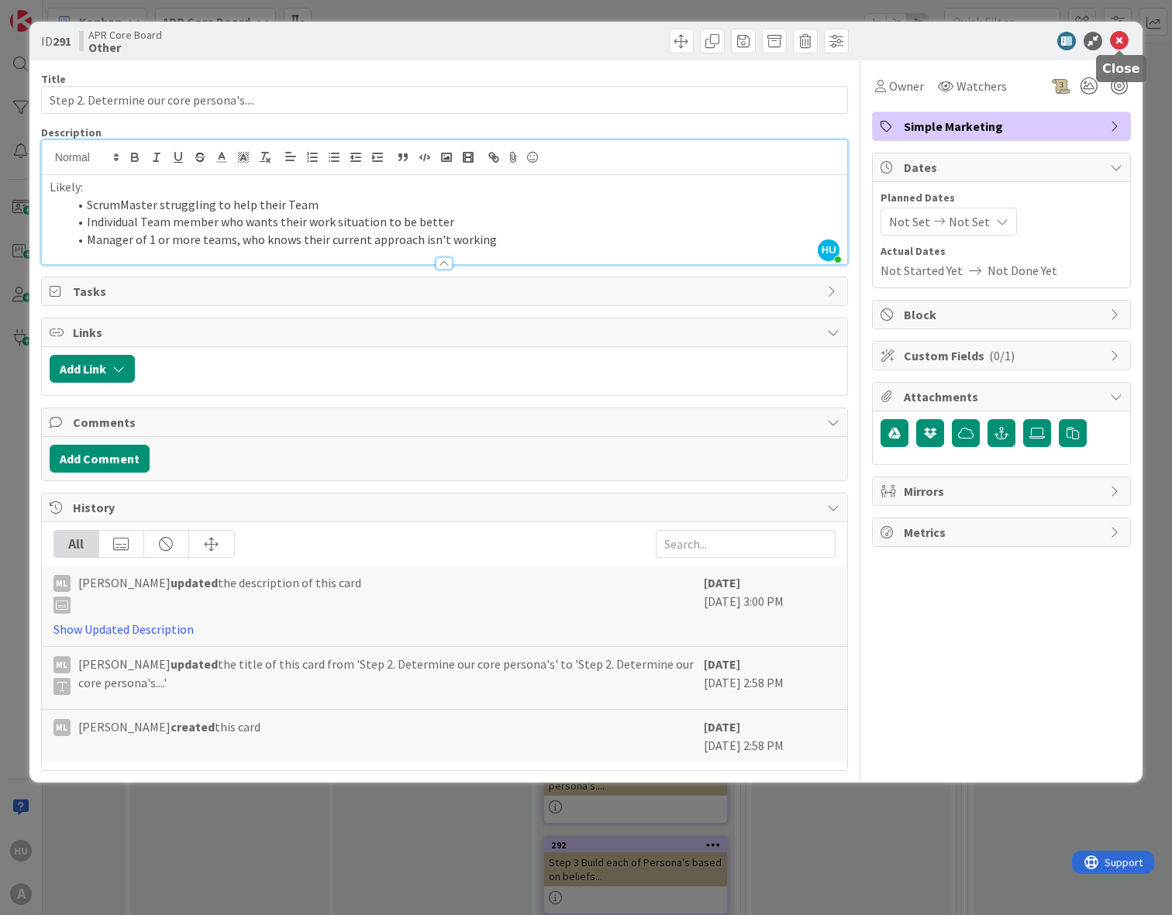
click at [1120, 46] on icon at bounding box center [1119, 41] width 19 height 19
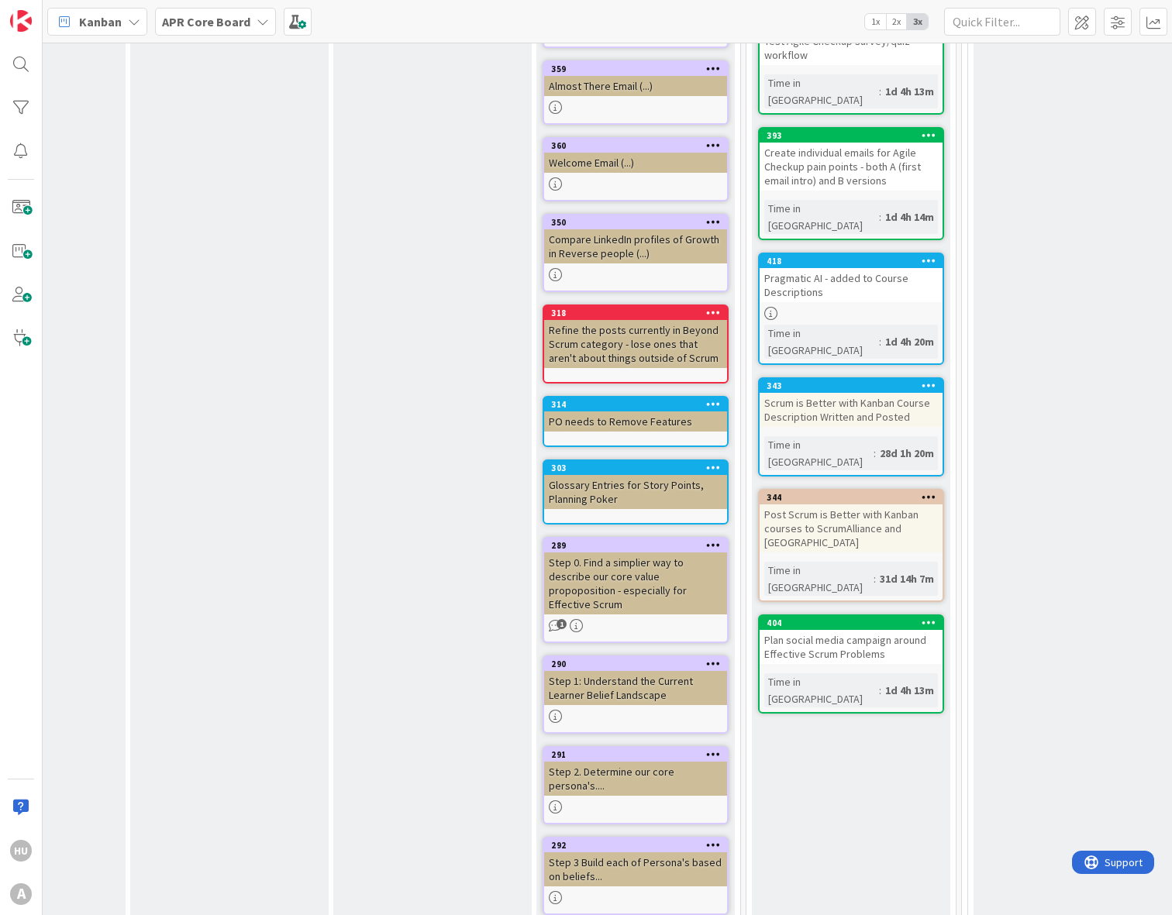
click at [628, 852] on div "Step 3 Build each of Persona's based on beliefs..." at bounding box center [635, 869] width 183 height 34
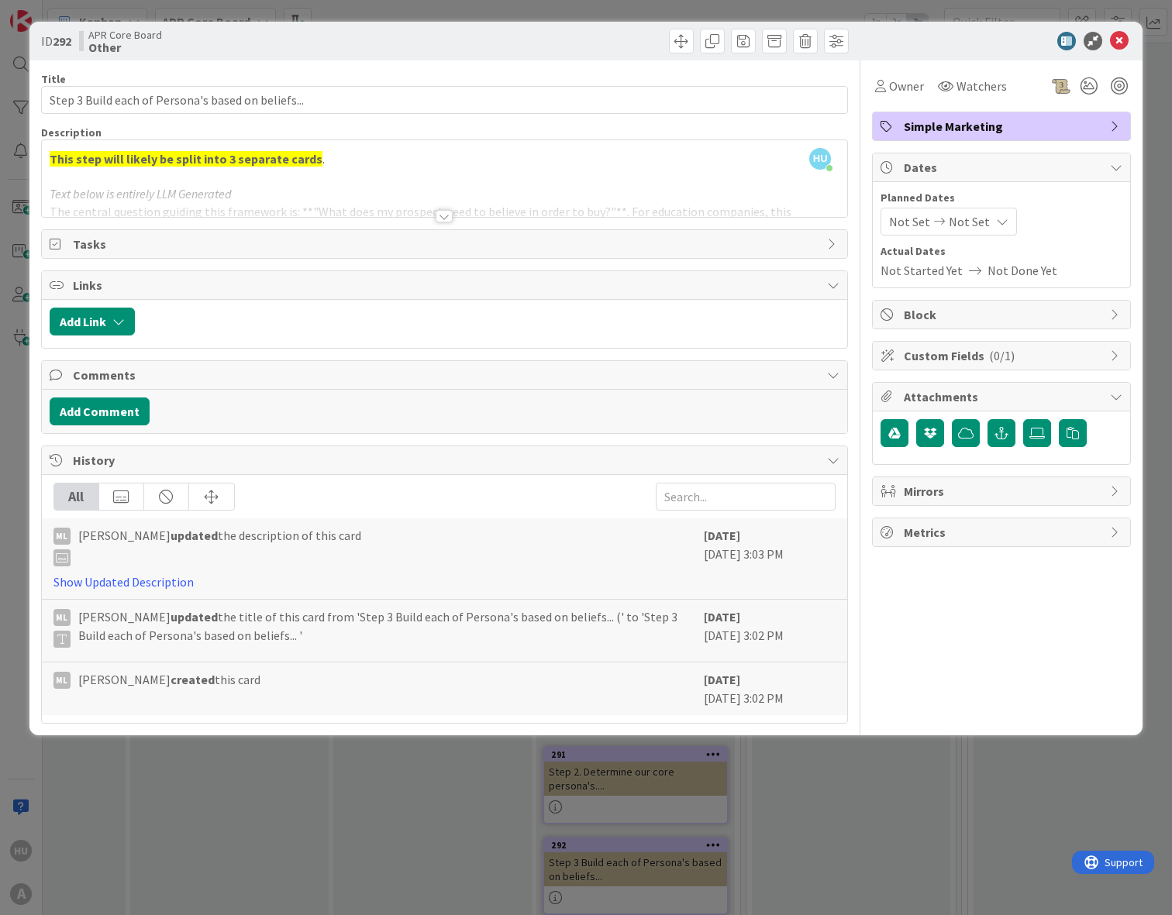
click at [439, 221] on div at bounding box center [443, 216] width 17 height 12
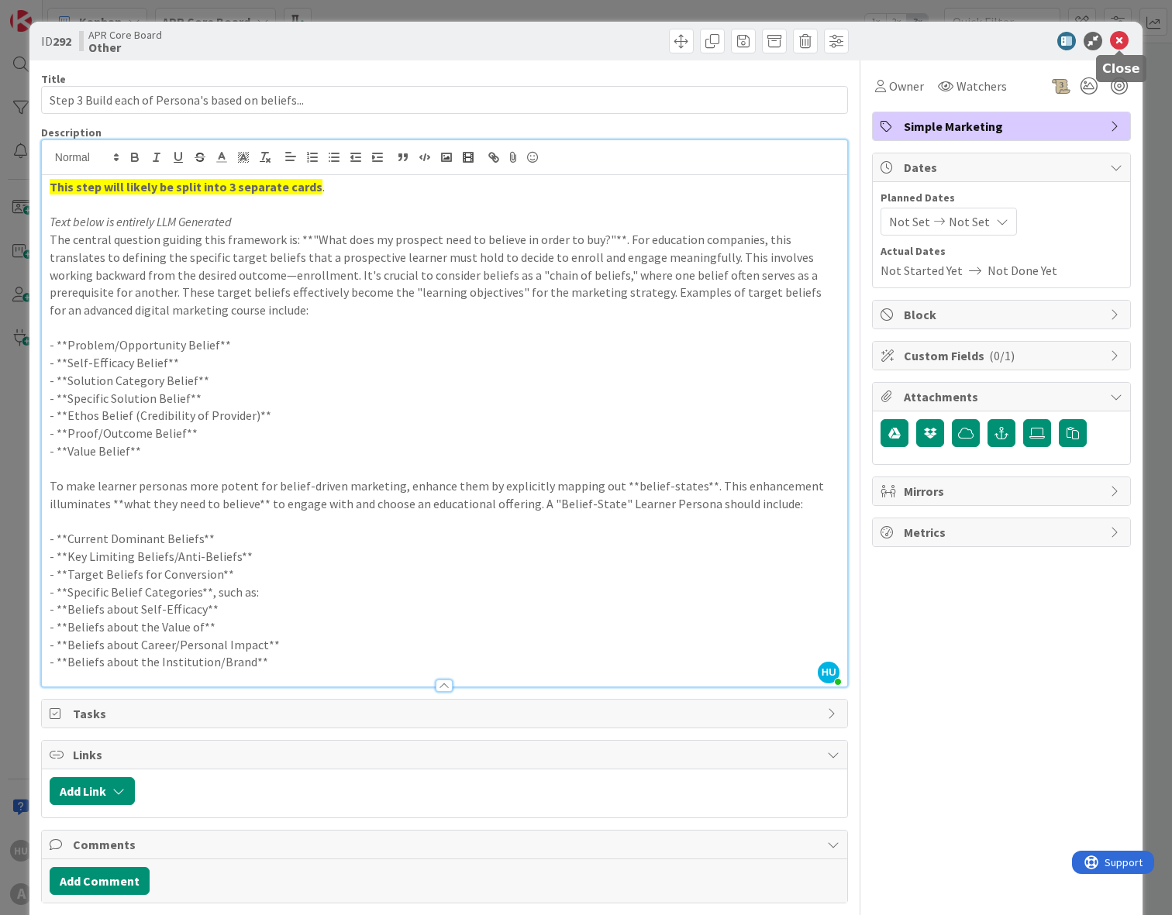
click at [1123, 40] on icon at bounding box center [1119, 41] width 19 height 19
